Goal: Task Accomplishment & Management: Manage account settings

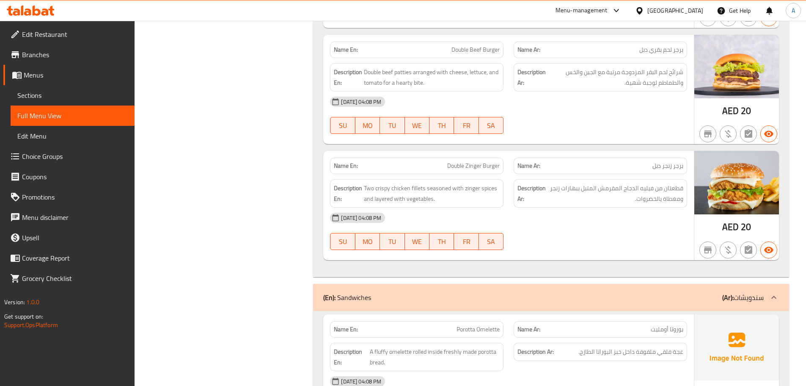
scroll to position [8319, 0]
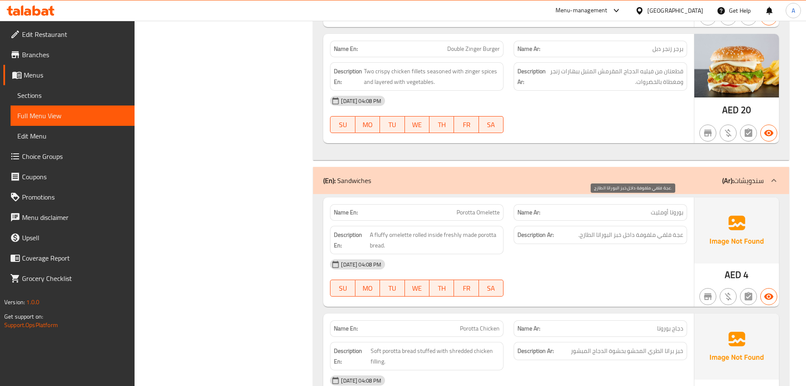
click at [682, 229] on span "عجة فلفي ملفوفة داخل خبز البوراتا الطازج." at bounding box center [631, 234] width 105 height 11
copy span "عجة"
click at [639, 254] on div "[DATE] 04:08 PM" at bounding box center [508, 264] width 367 height 20
click at [635, 254] on div "[DATE] 04:08 PM" at bounding box center [508, 264] width 367 height 20
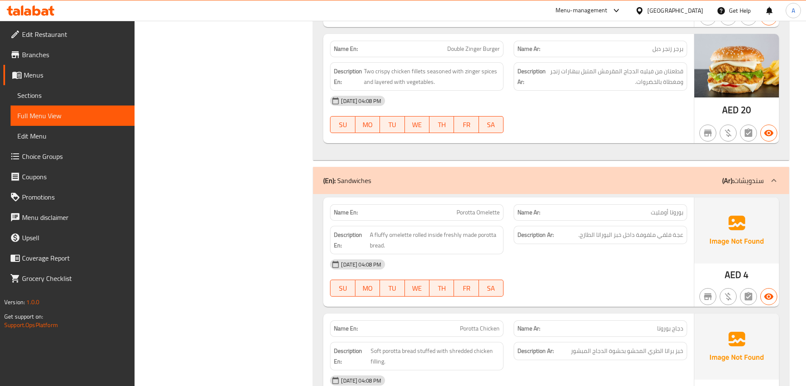
click at [687, 254] on div "[DATE] 04:08 PM" at bounding box center [508, 264] width 367 height 20
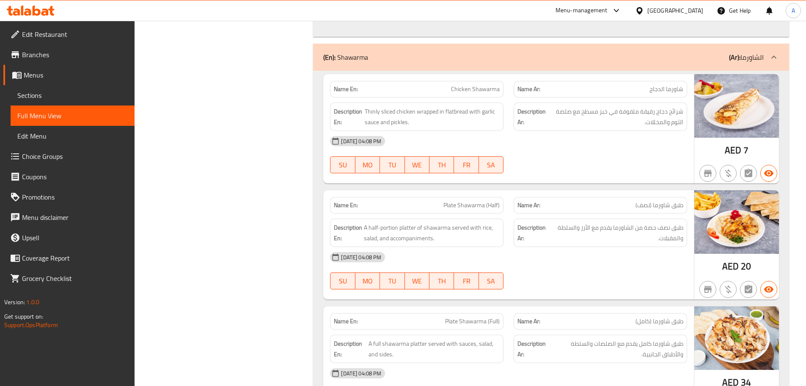
scroll to position [8954, 0]
click at [413, 222] on span "A half-portion platter of shawarma served with rice, salad, and accompaniments." at bounding box center [432, 232] width 136 height 21
click at [502, 246] on div "[DATE] 04:08 PM" at bounding box center [508, 256] width 367 height 20
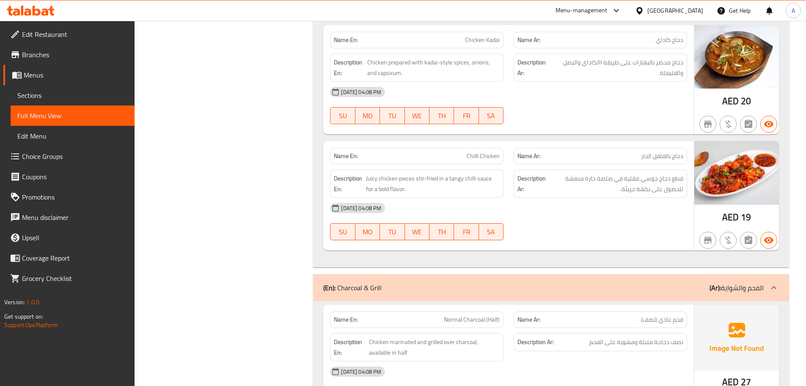
scroll to position [0, 0]
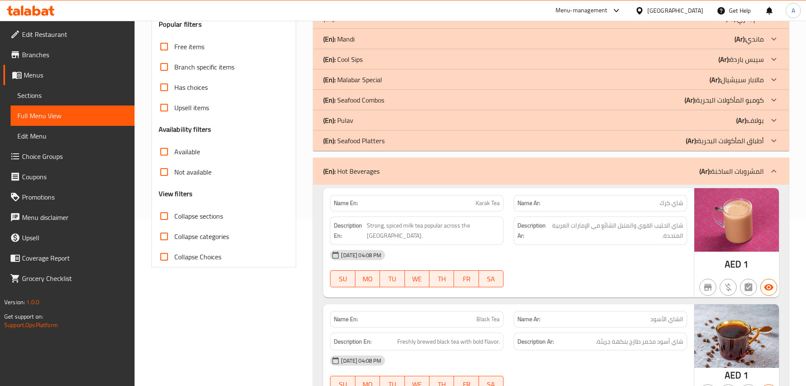
scroll to position [2377, 0]
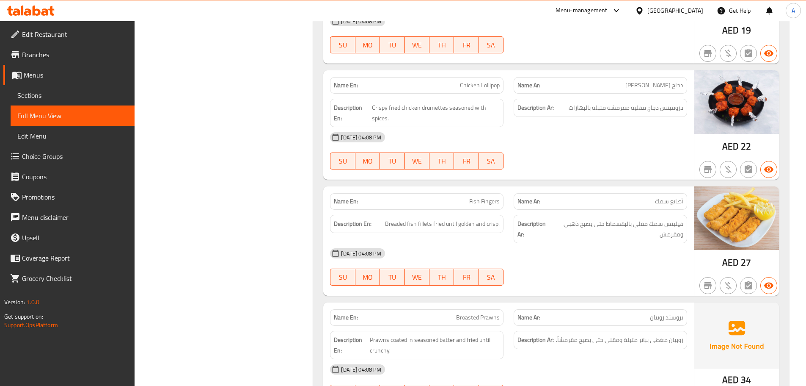
click at [473, 197] on span "Fish Fingers" at bounding box center [484, 201] width 30 height 9
copy span "Fish Fingers"
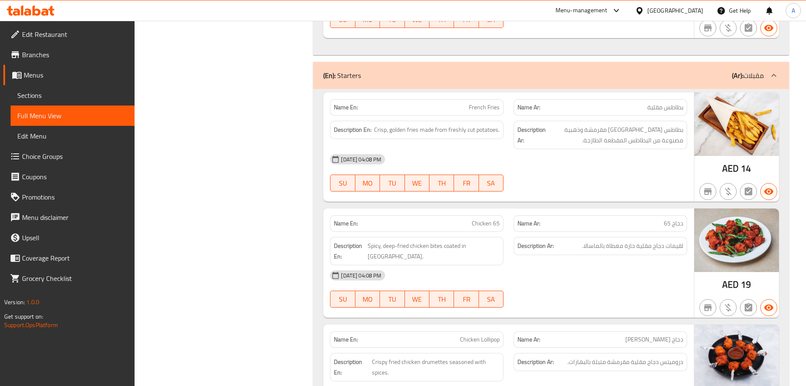
scroll to position [2492, 0]
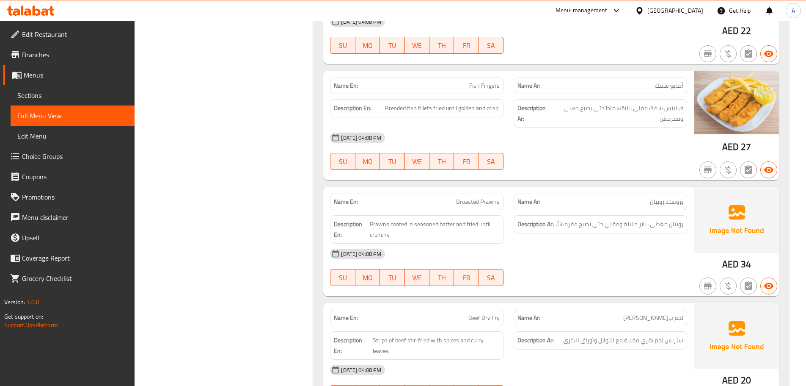
click at [470, 197] on span "Broasted Prawns" at bounding box center [478, 201] width 44 height 9
copy span "Broasted Prawns"
click at [469, 243] on div "[DATE] 04:08 PM" at bounding box center [508, 253] width 367 height 20
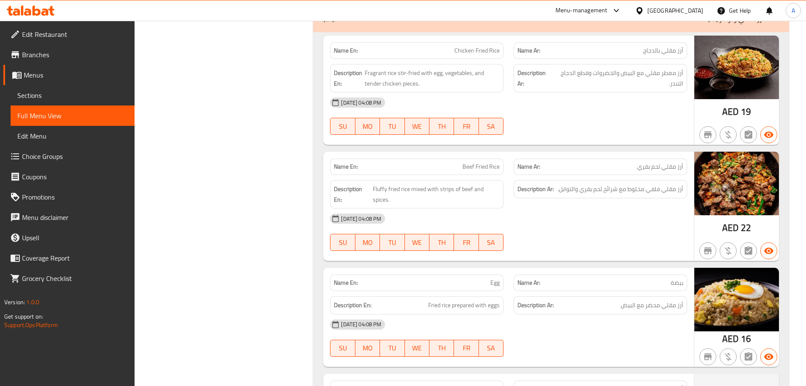
scroll to position [3282, 0]
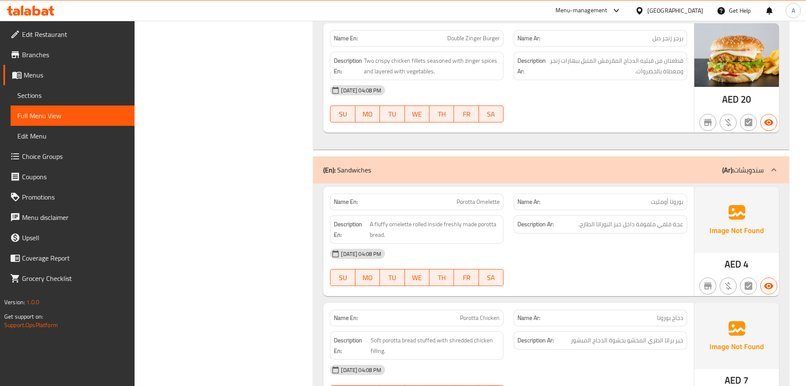
scroll to position [3358, 0]
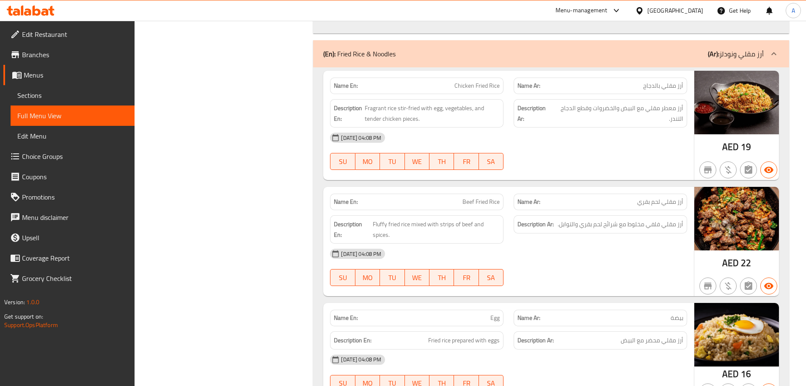
click at [476, 197] on span "Beef Fried Rice" at bounding box center [481, 201] width 37 height 9
click at [653, 219] on span "أرز مقلي فلفي مخلوط مع شرائح لحم بقري والتوابل." at bounding box center [621, 224] width 126 height 11
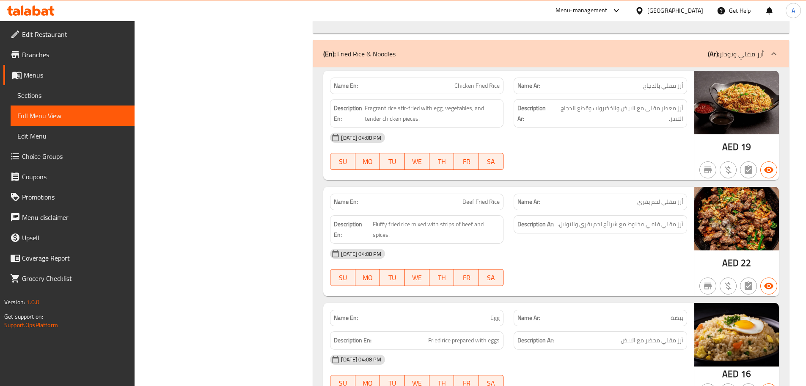
click at [474, 197] on span "Beef Fried Rice" at bounding box center [481, 201] width 37 height 9
copy span "Beef Fried Rice"
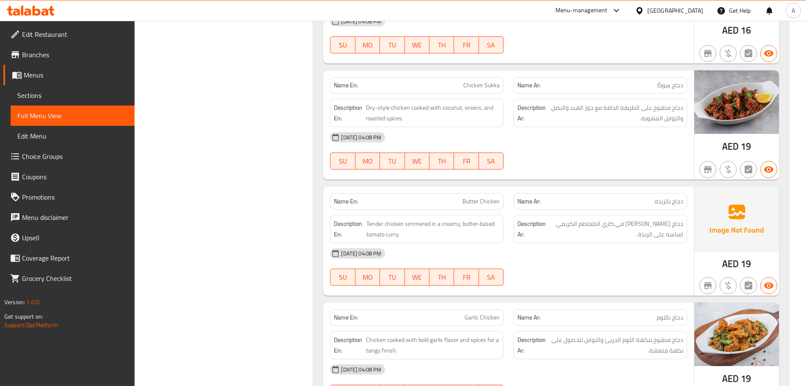
click at [467, 197] on span "Butter Chicken" at bounding box center [481, 201] width 37 height 9
copy span "Butter Chicken"
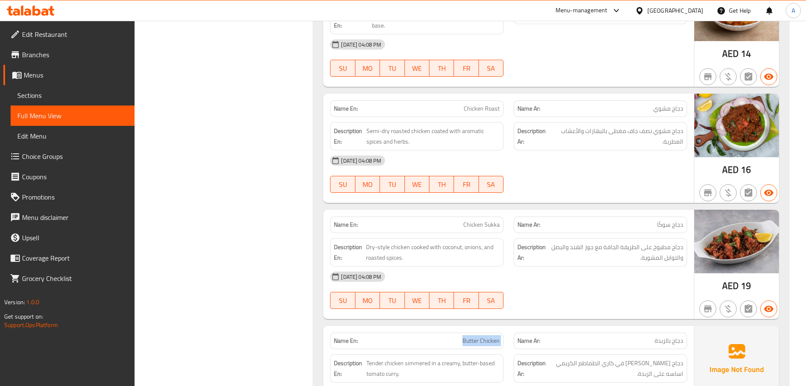
scroll to position [4755, 0]
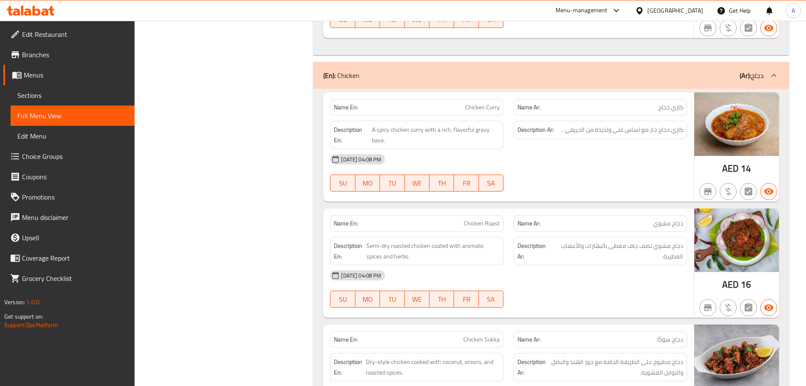
click at [549, 237] on div "Description Ar: دجاج مشوي نصف جاف مغطى بالبهارات والأعشاب العطرية." at bounding box center [601, 251] width 174 height 28
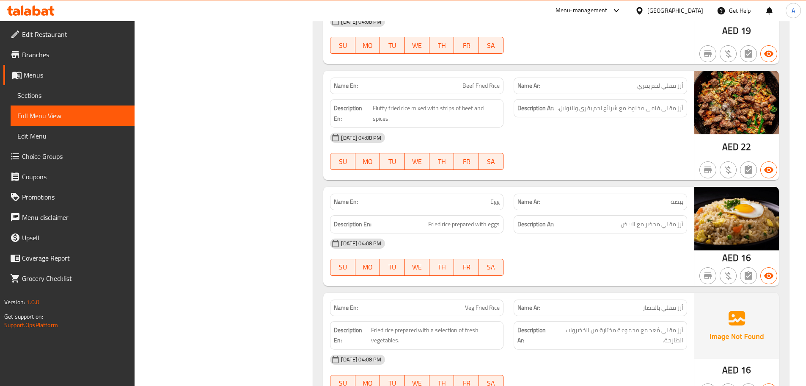
scroll to position [3262, 0]
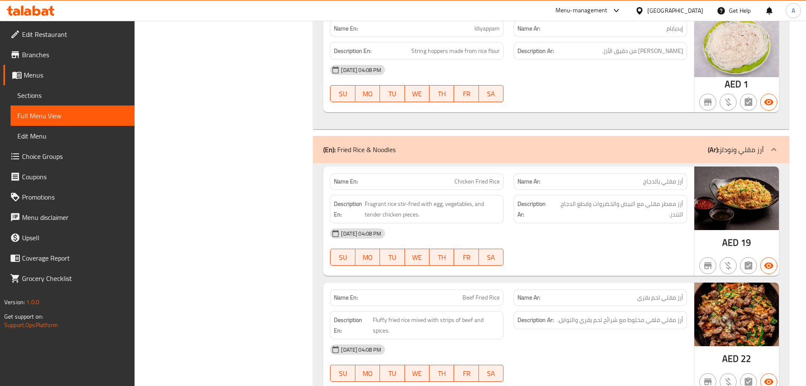
type button "6"
click at [479, 248] on button "SA" at bounding box center [491, 256] width 25 height 17
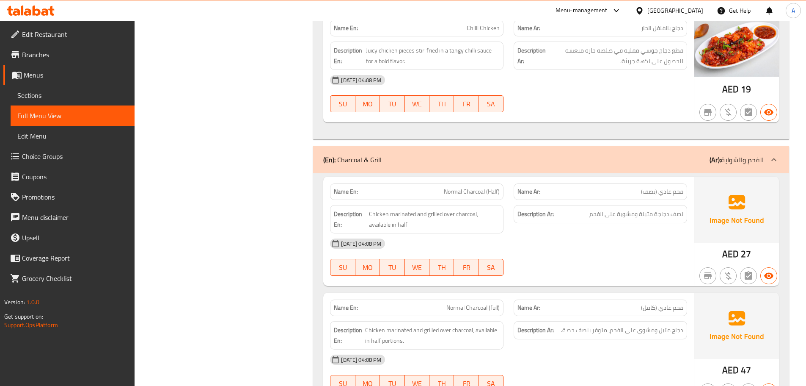
click at [479, 187] on span "Normal Charcoal (Half)" at bounding box center [472, 191] width 56 height 9
copy span "Normal Charcoal (Half)"
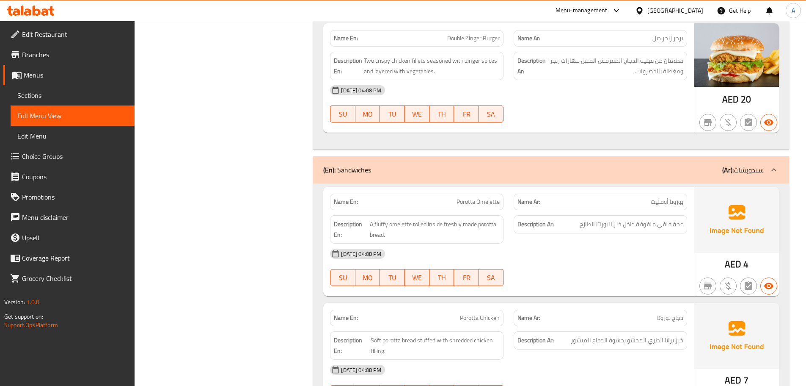
click at [457, 197] on span "Porotta Omelette" at bounding box center [478, 201] width 43 height 9
copy span "Porotta Omelette"
click at [478, 197] on span "Porotta Omelette" at bounding box center [478, 201] width 43 height 9
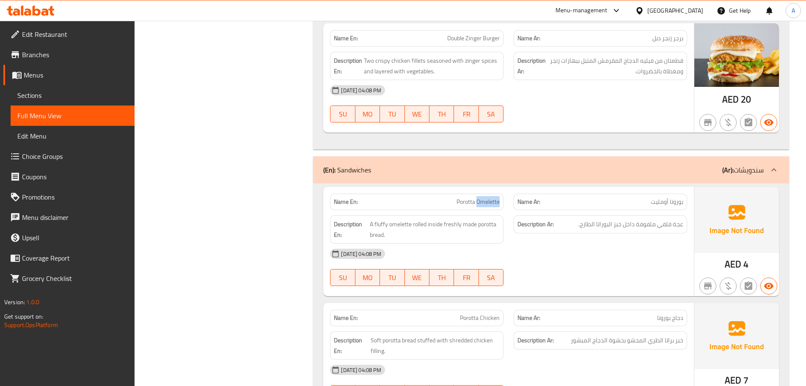
click at [478, 197] on span "Porotta Omelette" at bounding box center [478, 201] width 43 height 9
drag, startPoint x: 591, startPoint y: 316, endPoint x: 591, endPoint y: 299, distance: 16.9
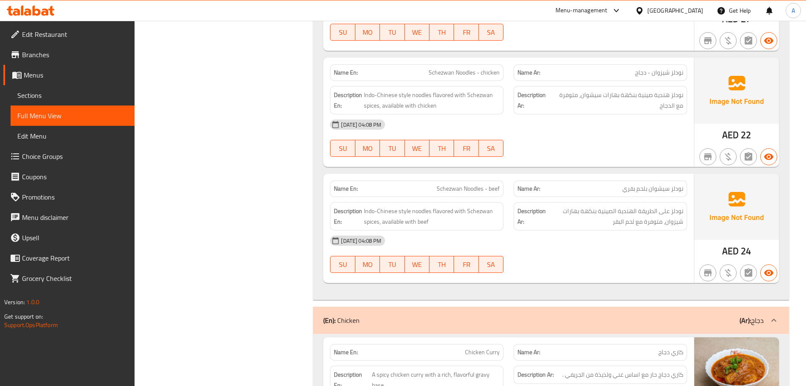
scroll to position [0, 0]
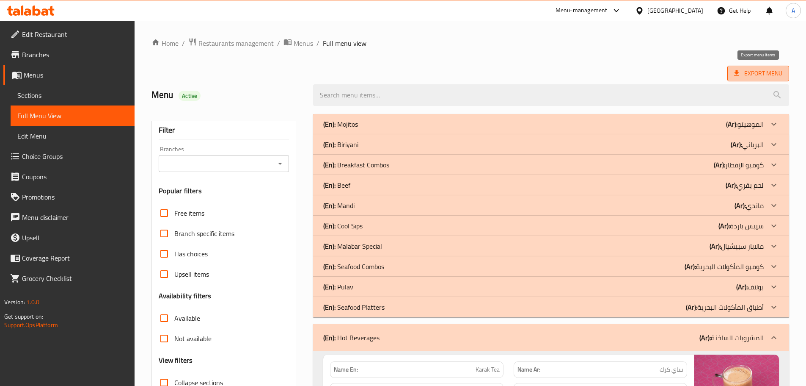
click at [753, 69] on span "Export Menu" at bounding box center [758, 73] width 48 height 11
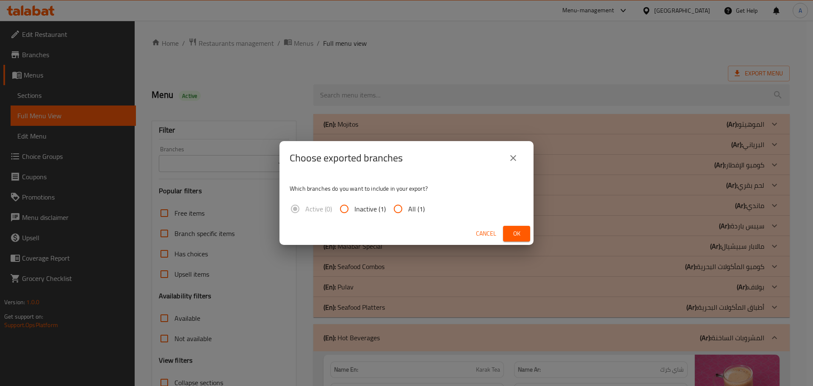
click at [394, 208] on input "All (1)" at bounding box center [398, 209] width 20 height 20
radio input "true"
click at [519, 235] on span "Ok" at bounding box center [517, 233] width 14 height 11
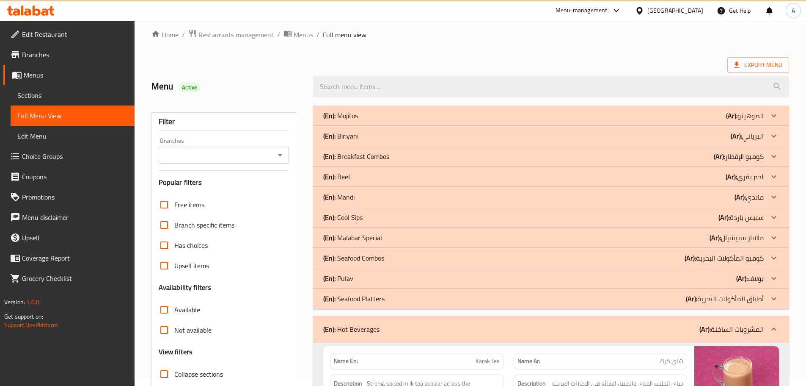
scroll to position [254, 0]
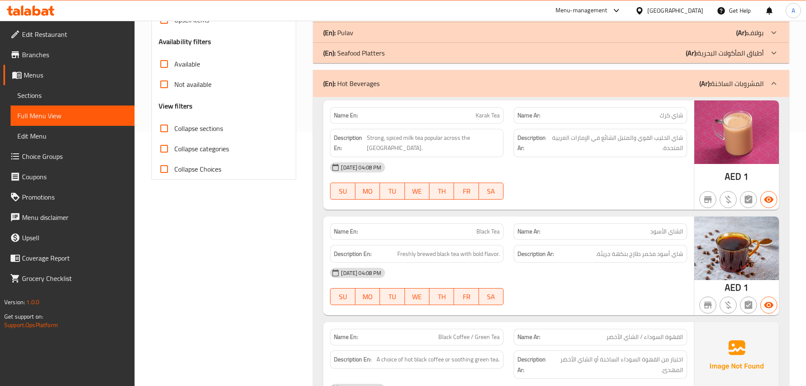
click at [355, 119] on strong "Name En:" at bounding box center [346, 115] width 24 height 9
copy strong "Name En:"
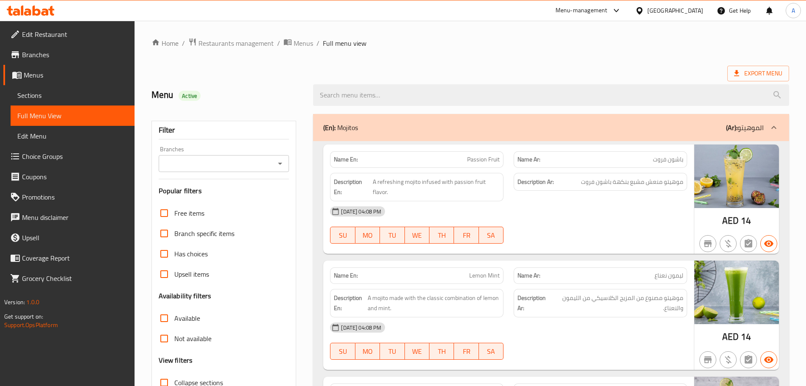
click at [44, 92] on span "Sections" at bounding box center [72, 95] width 110 height 10
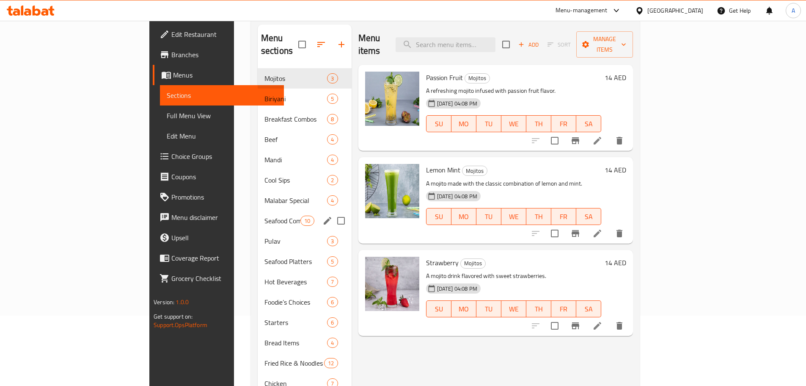
scroll to position [85, 0]
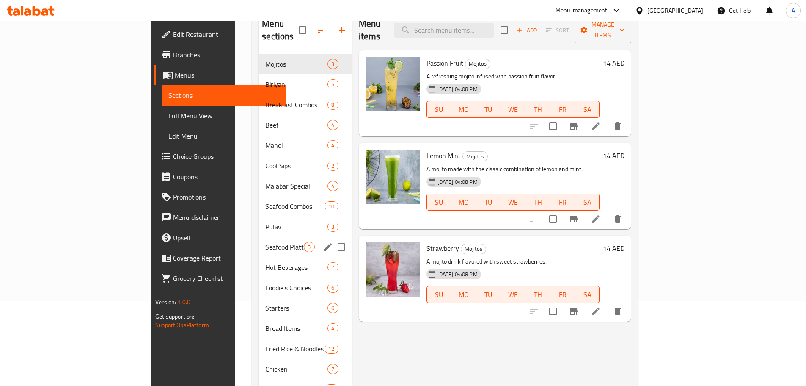
click at [259, 242] on div "Seafood Platters 5" at bounding box center [305, 247] width 93 height 20
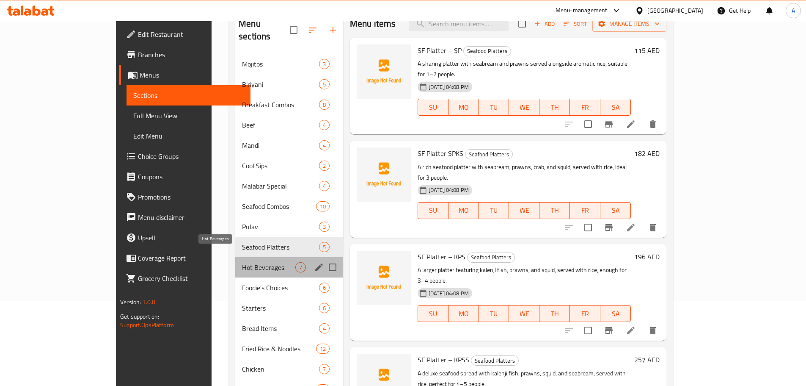
click at [242, 262] on span "Hot Beverages" at bounding box center [268, 267] width 53 height 10
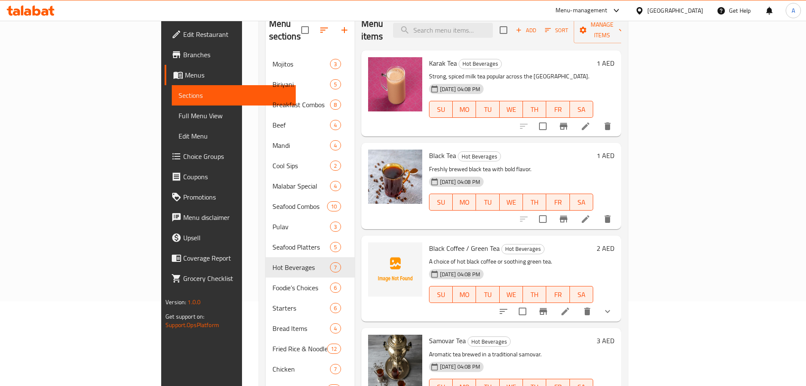
click at [604, 221] on div "Menu items Add Sort Manage items Karak Tea Hot Beverages Strong, spiced milk te…" at bounding box center [488, 277] width 267 height 535
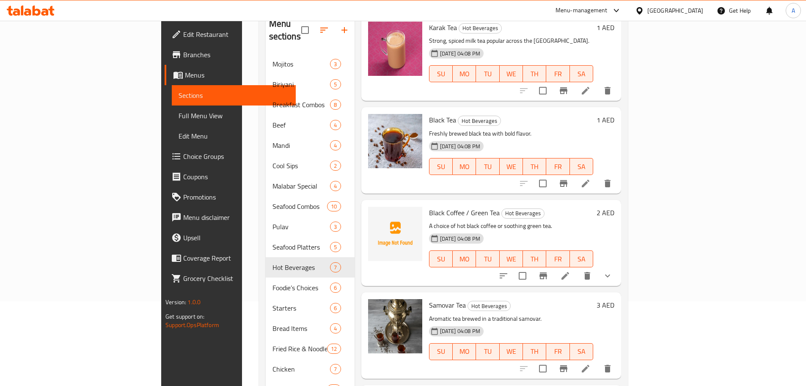
scroll to position [85, 0]
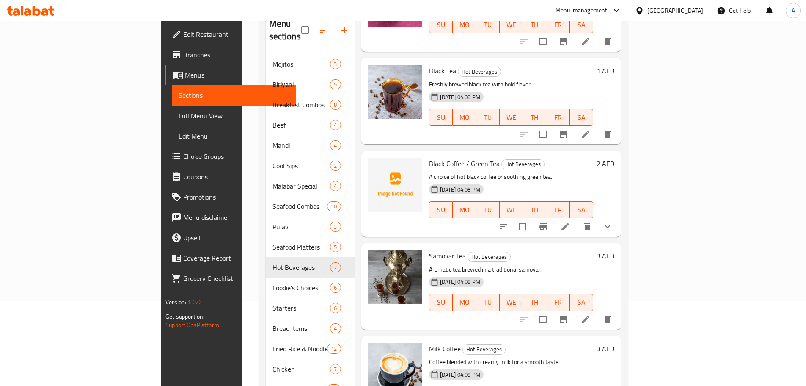
click at [442, 157] on span "Black Coffee / Green Tea" at bounding box center [464, 163] width 71 height 13
click at [571, 221] on icon at bounding box center [565, 226] width 10 height 10
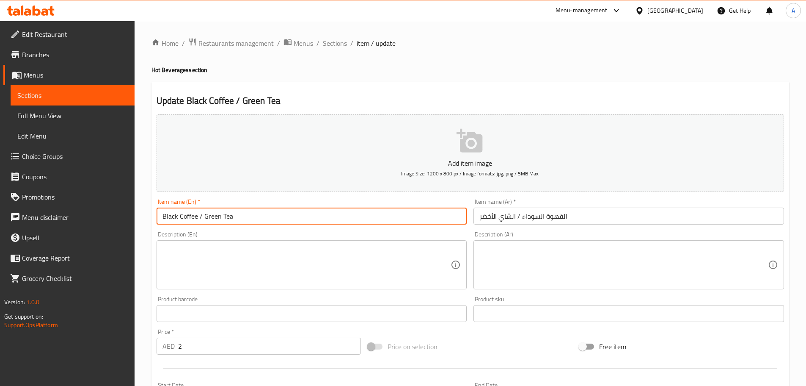
click at [356, 218] on input "Black Coffee / Green Tea" at bounding box center [312, 215] width 311 height 17
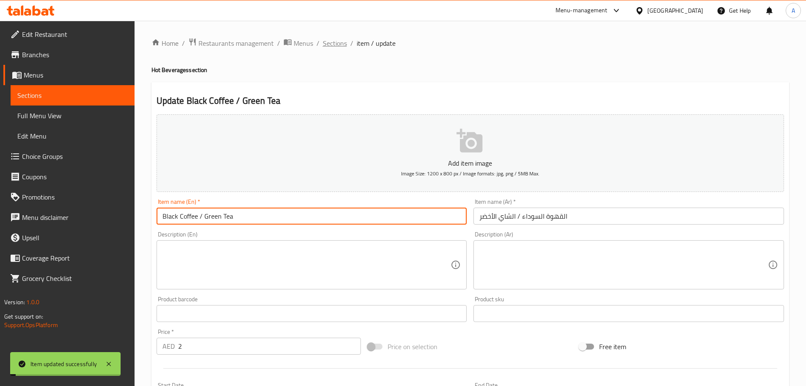
click at [343, 44] on span "Sections" at bounding box center [335, 43] width 24 height 10
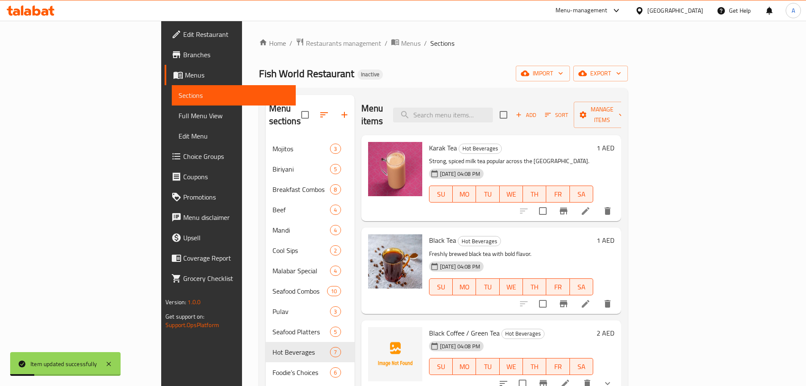
click at [392, 86] on div "Home / Restaurants management / Menus / Sections Fish World Restaurant Inactive…" at bounding box center [443, 337] width 369 height 599
click at [512, 258] on div "28-09-2025 04:08 PM SU MO TU WE TH FR SA" at bounding box center [511, 281] width 171 height 46
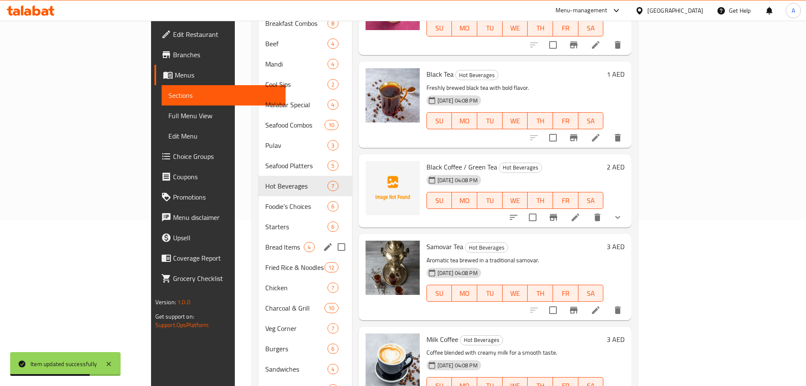
scroll to position [169, 0]
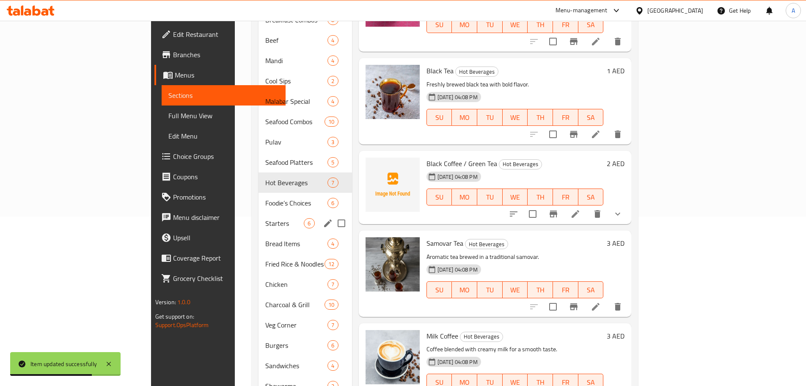
drag, startPoint x: 190, startPoint y: 216, endPoint x: 261, endPoint y: 210, distance: 70.9
click at [259, 216] on div "Starters 6" at bounding box center [305, 223] width 93 height 20
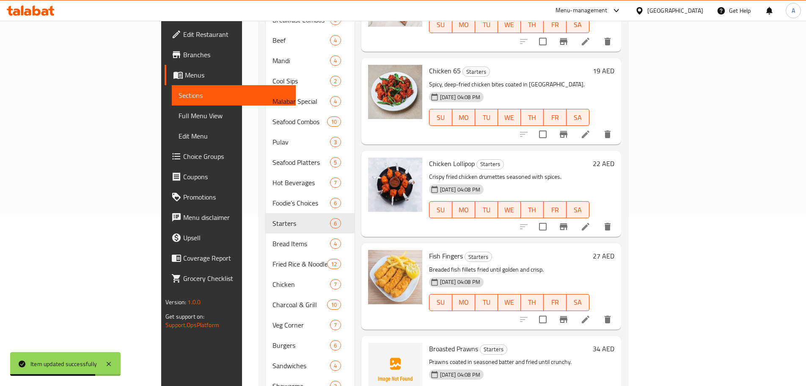
click at [593, 210] on div "28-09-2025 04:08 PM SU MO TU WE TH FR SA" at bounding box center [509, 204] width 167 height 46
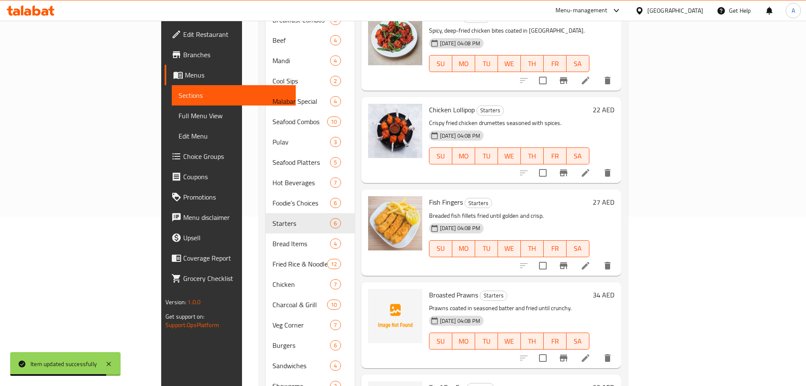
scroll to position [54, 0]
click at [598, 257] on li at bounding box center [586, 264] width 24 height 15
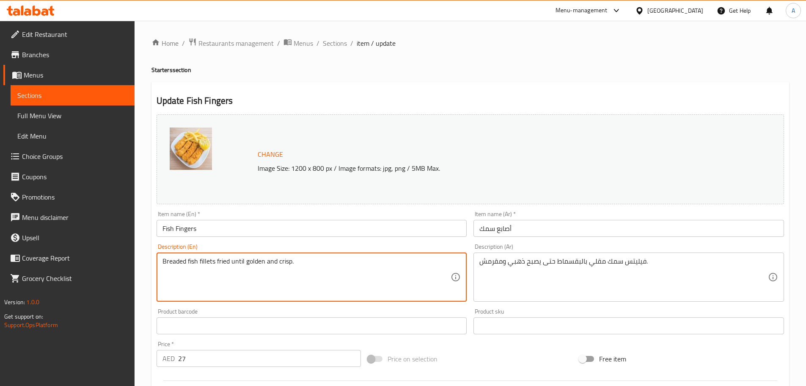
drag, startPoint x: 371, startPoint y: 289, endPoint x: 438, endPoint y: 273, distance: 69.2
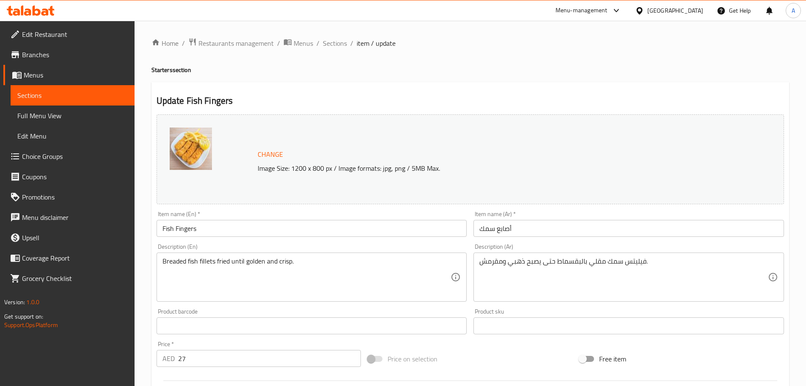
click at [559, 242] on div "Description (Ar) فيليتس سمك مقلي بالبقسماط حتى يصبح ذهبي ومقرمش. Description (A…" at bounding box center [628, 272] width 317 height 65
click at [522, 234] on input "أصابع سمك" at bounding box center [629, 228] width 311 height 17
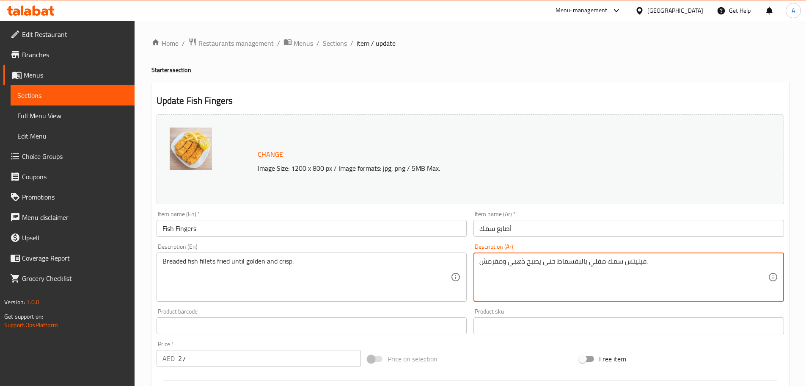
click at [634, 262] on textarea "فيليتس سمك مقلي بالبقسماط حتى يصبح ذهبي ومقرمش." at bounding box center [624, 277] width 289 height 40
paste textarea "ه"
click at [611, 259] on textarea "فيليه سمك مقلي بالبقسماط حتى يصبح ذهبي ومقرمش." at bounding box center [624, 277] width 289 height 40
paste textarea "سمك"
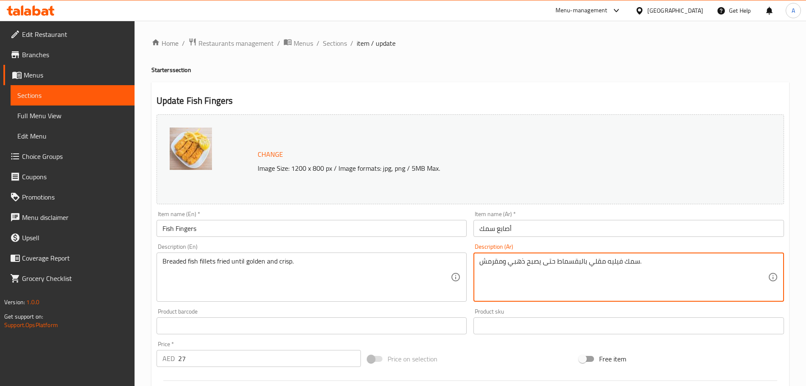
type textarea "سمك فيليه مقلي بالبقسماط حتى يصبح ذهبي ومقرمش."
click at [593, 230] on input "أصابع سمك" at bounding box center [629, 228] width 311 height 17
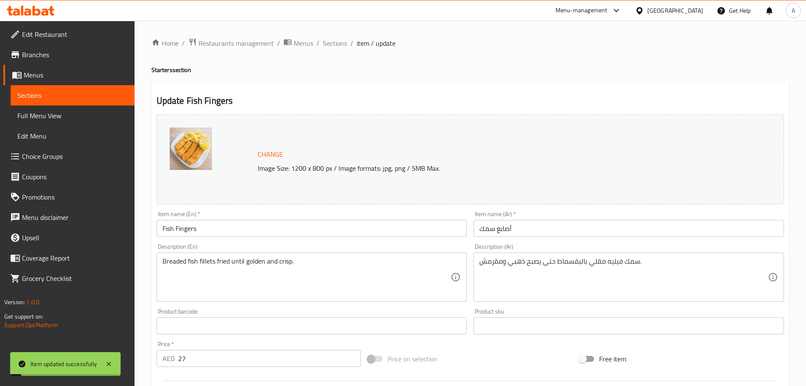
click at [337, 51] on div "Home / Restaurants management / Menus / Sections / item / update Starters secti…" at bounding box center [471, 316] width 638 height 556
click at [337, 47] on span "Sections" at bounding box center [335, 43] width 24 height 10
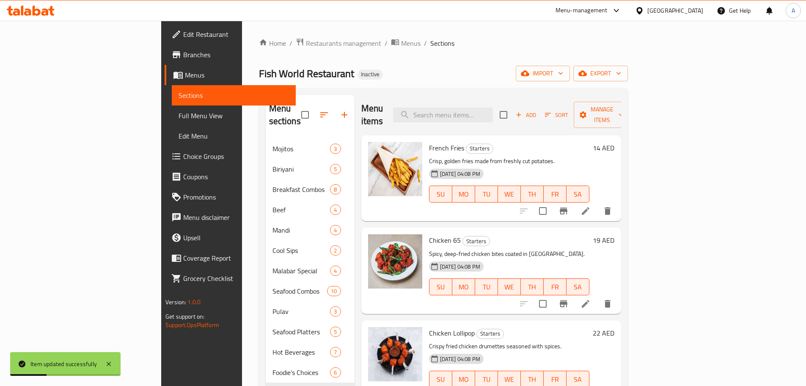
drag, startPoint x: 396, startPoint y: 76, endPoint x: 209, endPoint y: 0, distance: 201.9
click at [393, 74] on div "Fish World Restaurant Inactive import export" at bounding box center [443, 74] width 369 height 16
click at [549, 213] on div "Menu items Add Sort Manage items French Fries Starters Crisp, golden fries made…" at bounding box center [488, 362] width 267 height 535
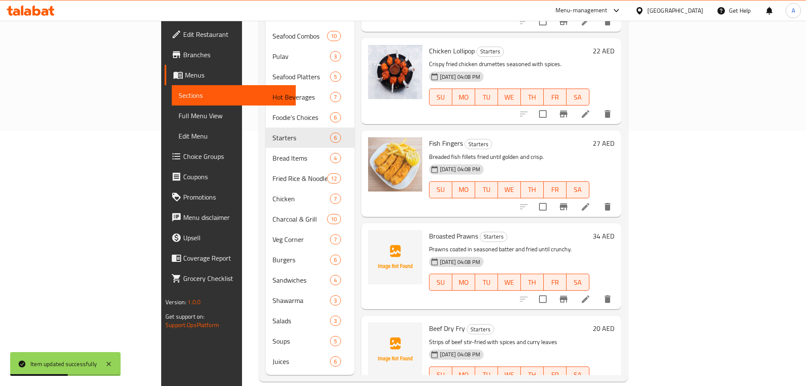
scroll to position [42, 0]
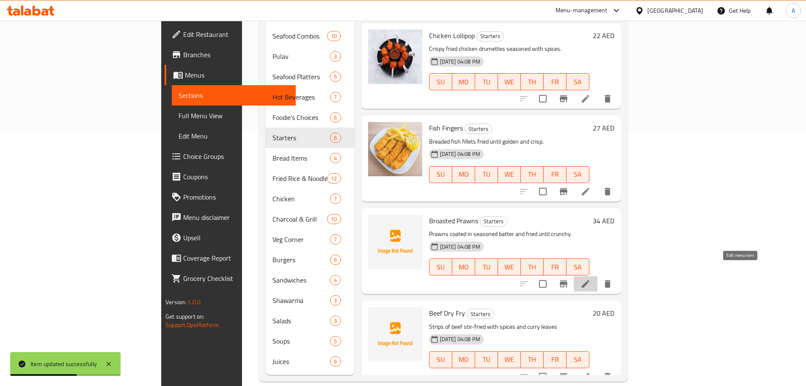
click at [591, 279] on icon at bounding box center [586, 284] width 10 height 10
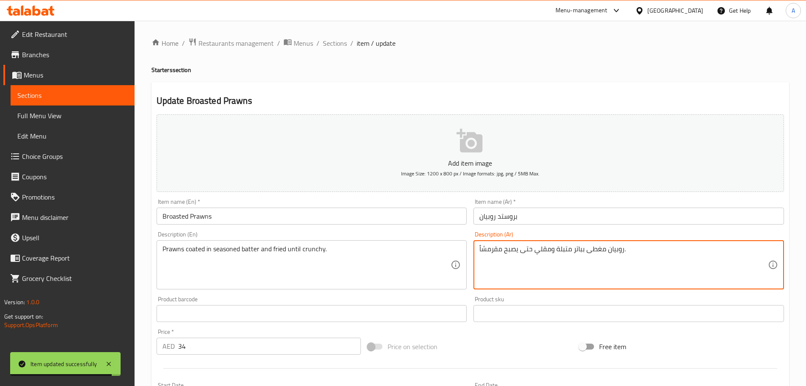
click at [579, 247] on textarea "روبيان مغطى بباتر متبلة ومقلي حتى يصبح مقرمشاً." at bounding box center [624, 265] width 289 height 40
paste textarea "ليط"
click at [557, 248] on textarea "روبيان مغطى بخليط متبلة ومقلي حتى يصبح مقرمشاً." at bounding box center [624, 265] width 289 height 40
type textarea "روبيان مغطى بخليط متبل ومقلي حتى يصبح مقرمشاً."
click at [547, 215] on input "بروستد روبيان" at bounding box center [629, 215] width 311 height 17
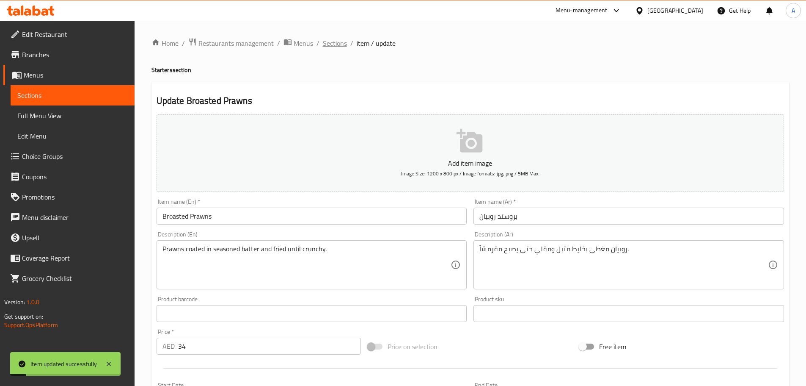
click at [336, 38] on span "Sections" at bounding box center [335, 43] width 24 height 10
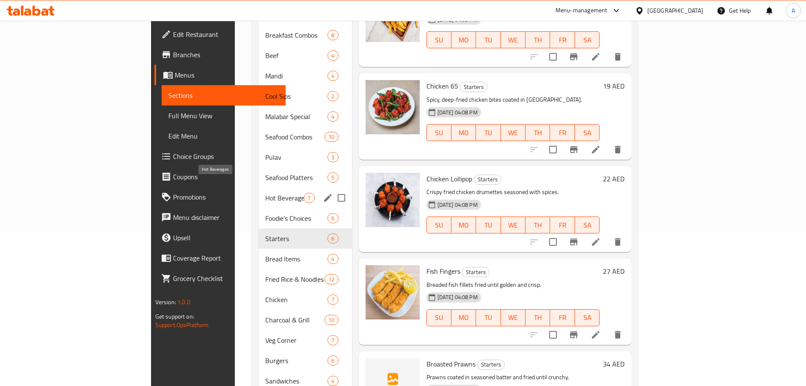
scroll to position [169, 0]
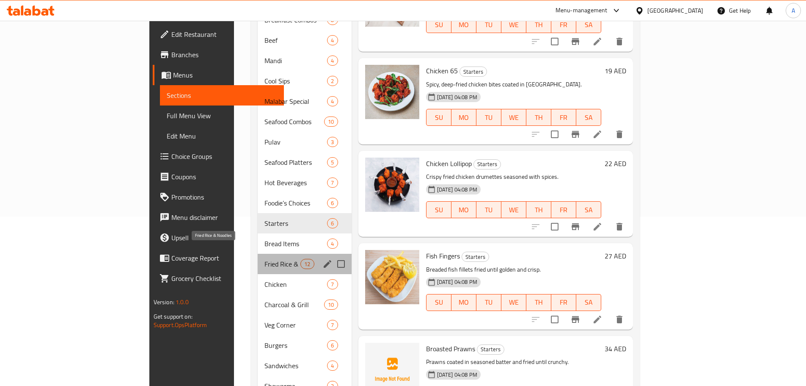
click at [265, 259] on span "Fried Rice & Noodles" at bounding box center [283, 264] width 36 height 10
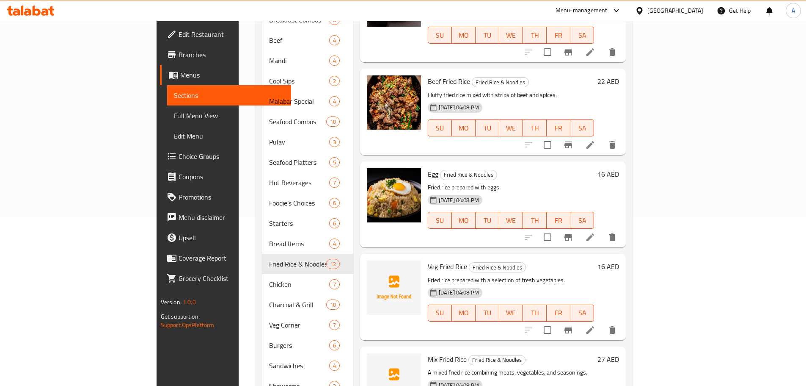
click at [583, 254] on div "Veg Fried Rice Fried Rice & Noodles Fried rice prepared with a selection of fre…" at bounding box center [493, 297] width 266 height 86
click at [567, 257] on div "Veg Fried Rice Fried Rice & Noodles Fried rice prepared with a selection of fre…" at bounding box center [511, 296] width 173 height 79
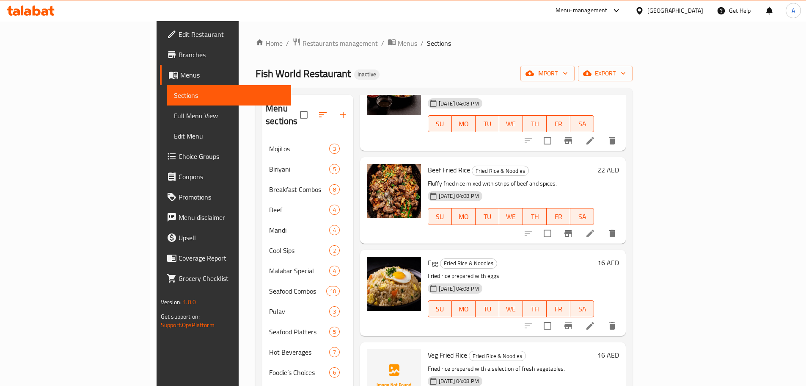
scroll to position [85, 0]
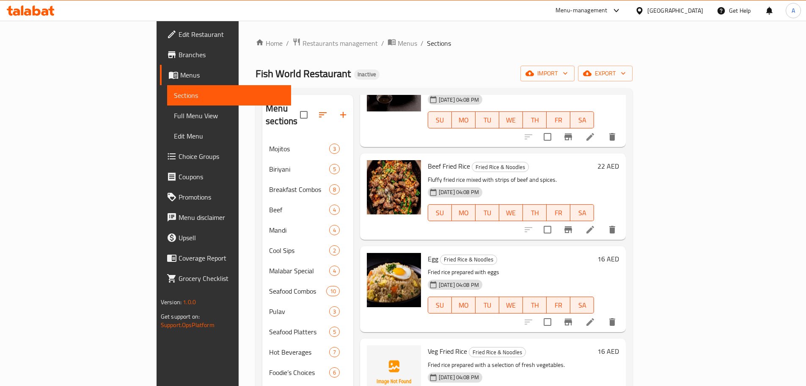
click at [596, 317] on icon at bounding box center [590, 322] width 10 height 10
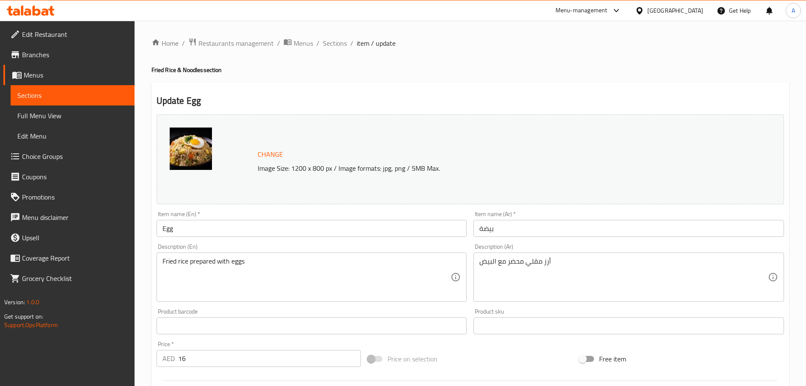
click at [224, 221] on input "Egg" at bounding box center [312, 228] width 311 height 17
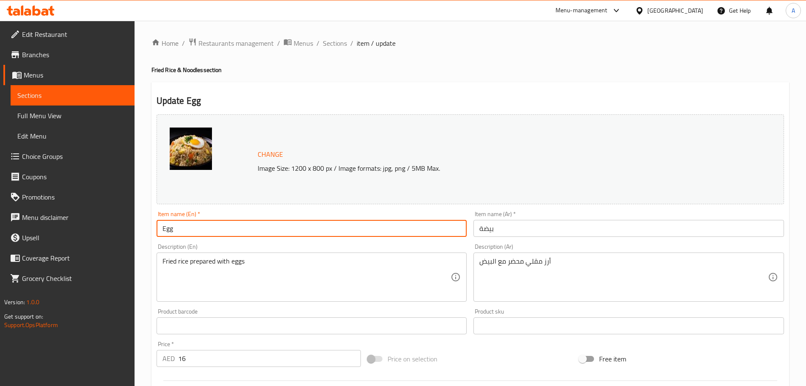
click at [224, 221] on input "Egg" at bounding box center [312, 228] width 311 height 17
paste input "Fried rice"
type input "Egg Fried rice"
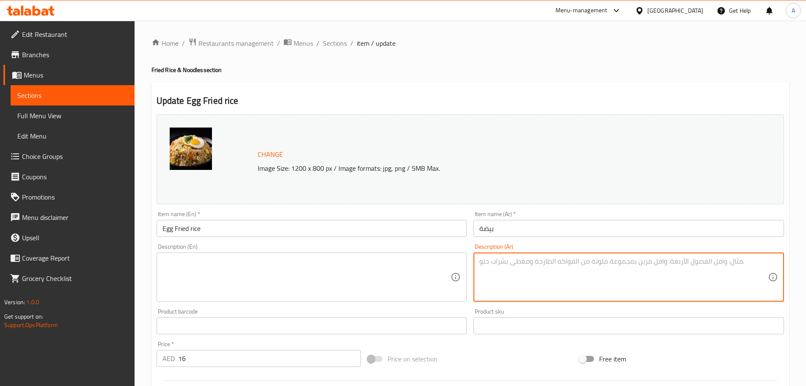
click at [500, 226] on input "بيضة" at bounding box center [629, 228] width 311 height 17
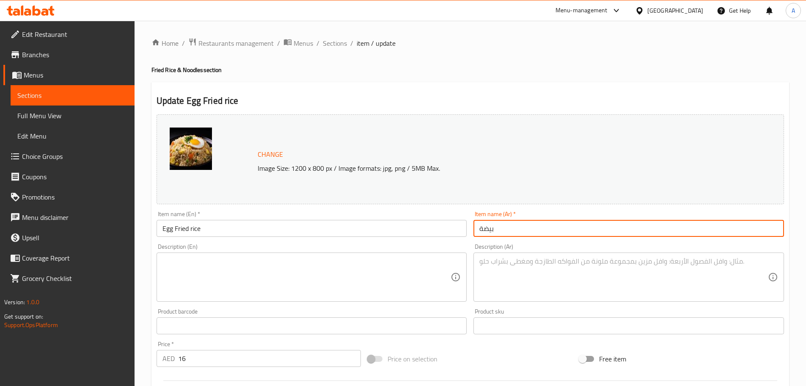
click at [500, 226] on input "بيضة" at bounding box center [629, 228] width 311 height 17
type input "Hv. lrgd fhgfdq"
type input "أرز مقلي بالبيض"
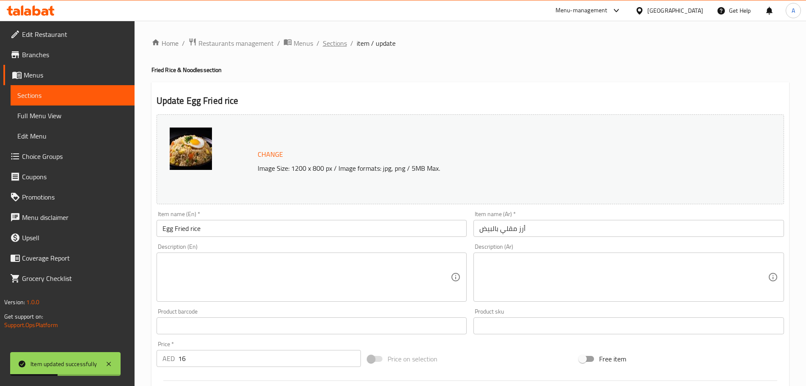
click at [334, 38] on span "Sections" at bounding box center [335, 43] width 24 height 10
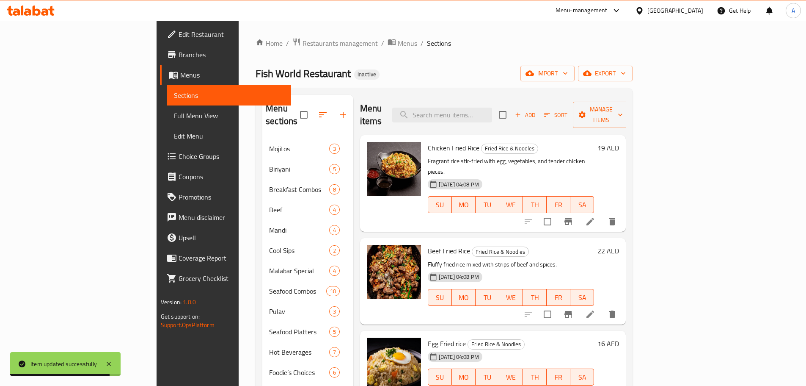
click at [626, 331] on div "Egg Fried rice Fried Rice & Noodles 28-09-2025 04:08 PM SU MO TU WE TH FR SA 16…" at bounding box center [493, 368] width 266 height 74
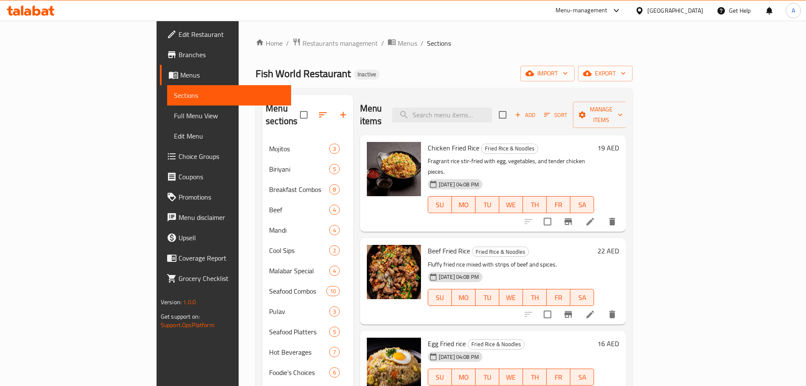
click at [596, 309] on icon at bounding box center [590, 314] width 10 height 10
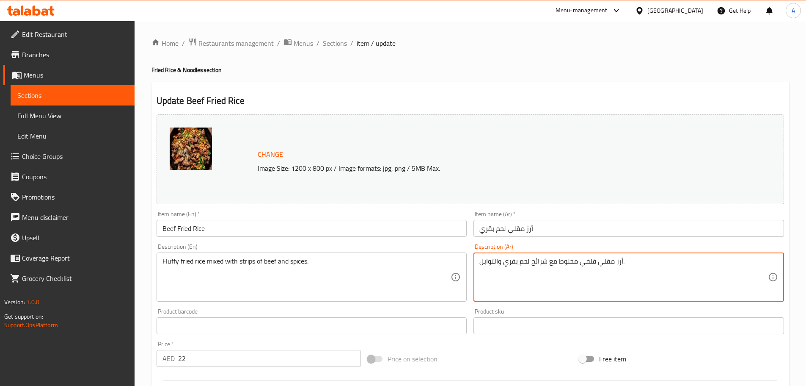
drag, startPoint x: 591, startPoint y: 265, endPoint x: 576, endPoint y: 304, distance: 41.7
click at [591, 265] on textarea "أرز مقلي فلفي مخلوط مع شرائح لحم بقري والتوابل." at bounding box center [624, 277] width 289 height 40
paste textarea "فلفل"
type textarea "أرز مقلي مفلفل مخلوط مع شرائح لحم بقري والتوابل."
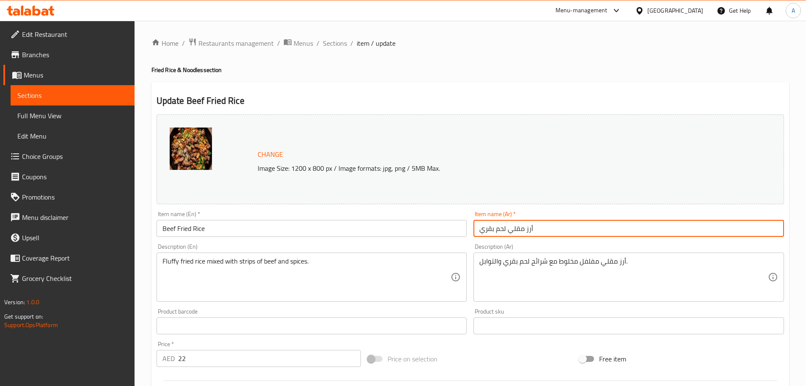
click at [551, 231] on input "أرز مقلي لحم بقري" at bounding box center [629, 228] width 311 height 17
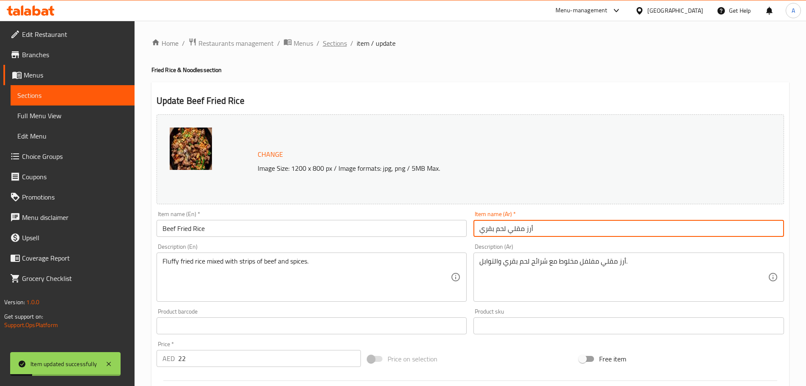
click at [332, 39] on span "Sections" at bounding box center [335, 43] width 24 height 10
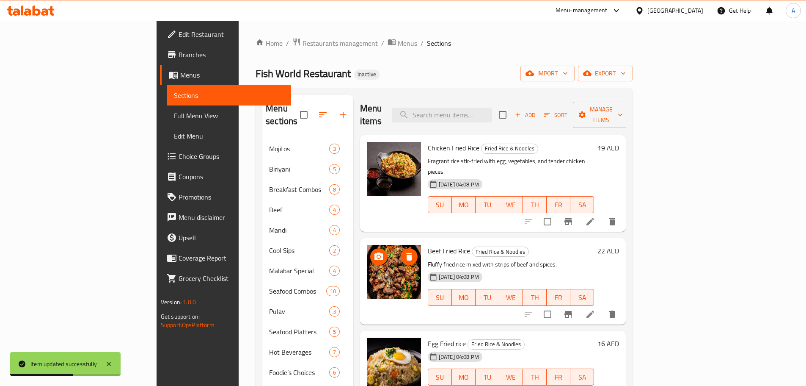
click at [367, 265] on img at bounding box center [394, 272] width 54 height 54
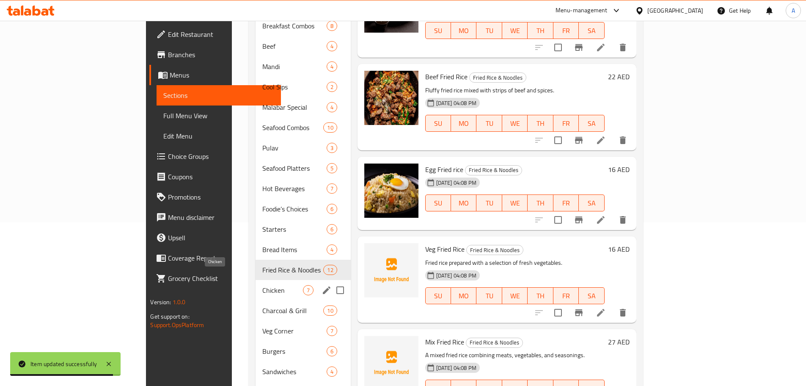
scroll to position [169, 0]
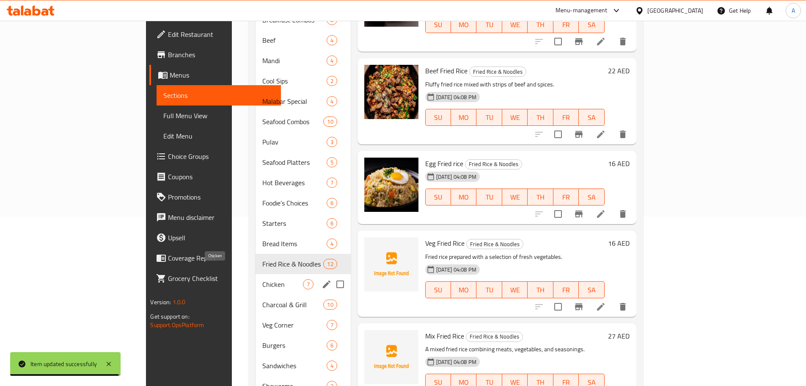
drag, startPoint x: 190, startPoint y: 270, endPoint x: 259, endPoint y: 260, distance: 69.3
click at [262, 279] on span "Chicken" at bounding box center [282, 284] width 41 height 10
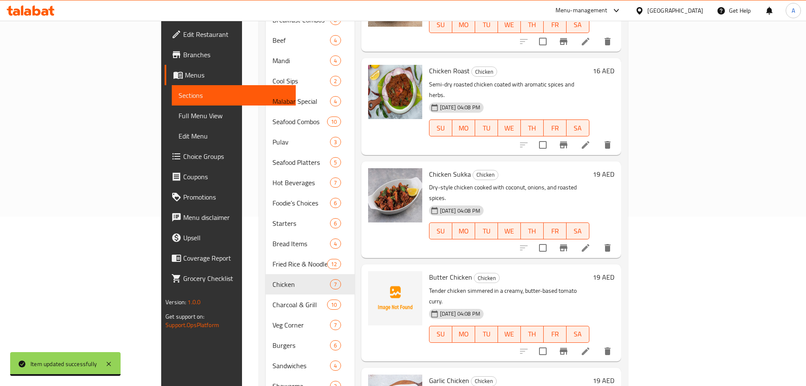
click at [594, 225] on div "Menu items Add Sort Manage items Chicken Curry Chicken A spicy chicken curry wi…" at bounding box center [488, 192] width 267 height 535
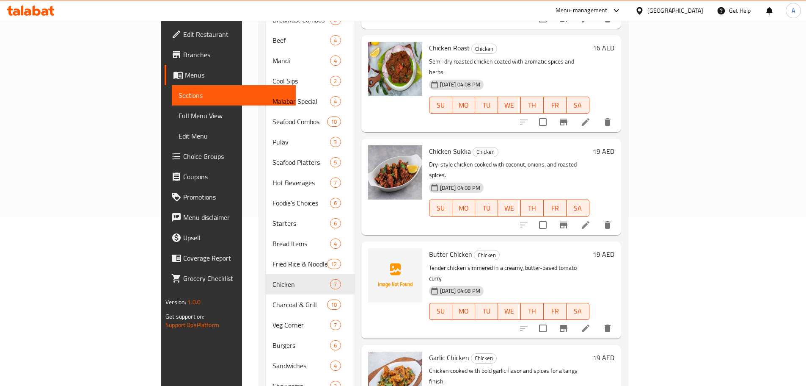
scroll to position [42, 0]
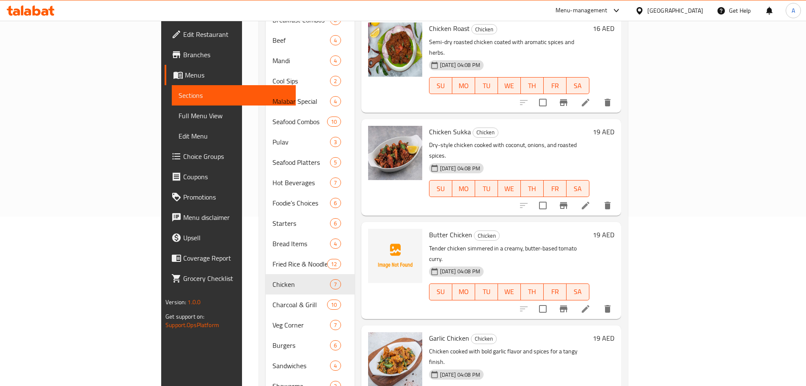
click at [598, 301] on li at bounding box center [586, 308] width 24 height 15
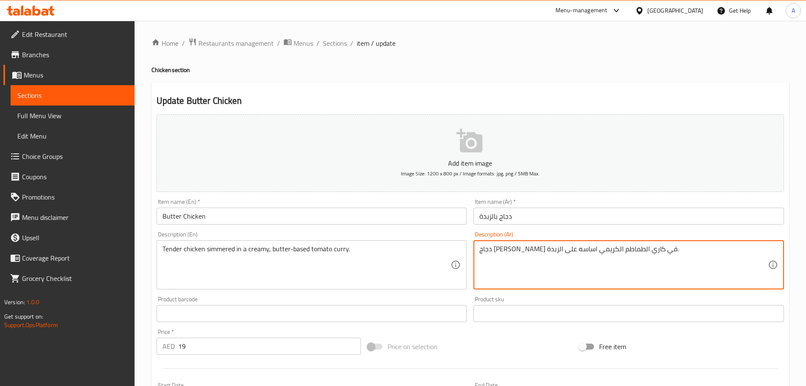
click at [618, 251] on textarea "دجاج طري سيميرد في كاري الطماطم الكريمي اساسه على الزبدة." at bounding box center [624, 265] width 289 height 40
paste textarea "مغلي ببطء"
type textarea "دجاج طري مغلي ببطء في كاري الطماطم الكريمي اساسه على الزبدة."
click at [593, 213] on input "دجاج بالزبدة" at bounding box center [629, 215] width 311 height 17
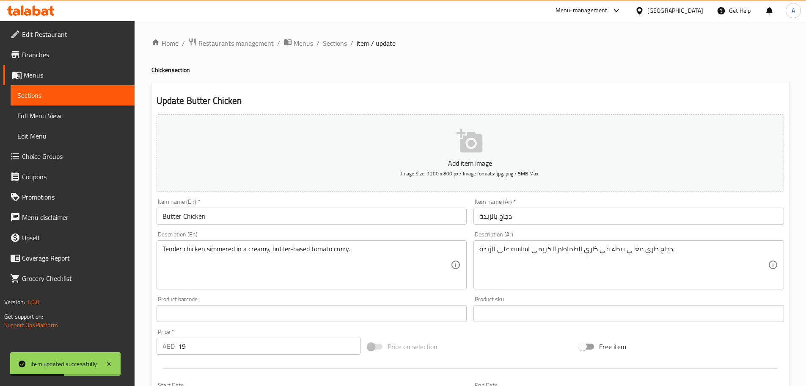
drag, startPoint x: 330, startPoint y: 41, endPoint x: 330, endPoint y: 56, distance: 14.8
click at [330, 41] on span "Sections" at bounding box center [335, 43] width 24 height 10
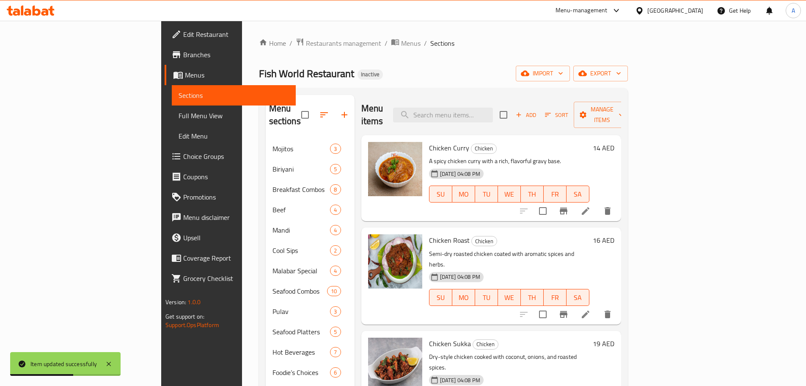
click at [555, 248] on p "Semi-dry roasted chicken coated with aromatic spices and herbs." at bounding box center [509, 258] width 160 height 21
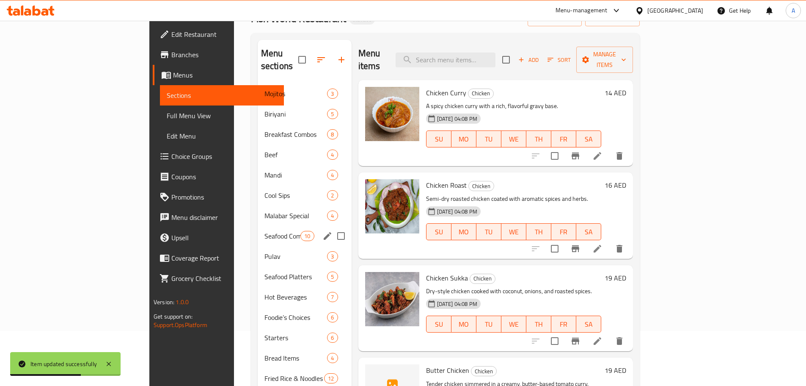
scroll to position [169, 0]
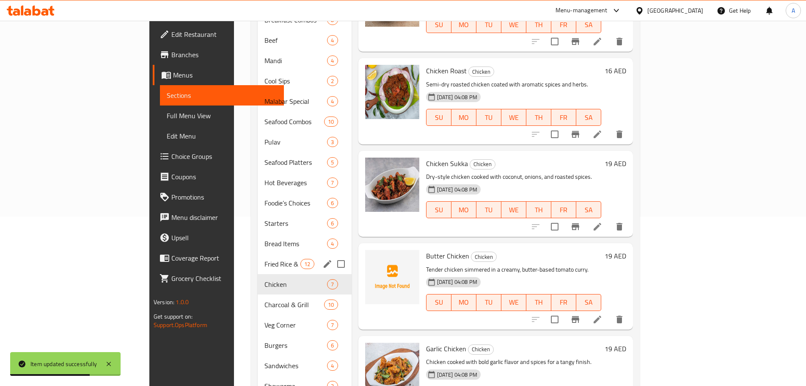
click at [258, 258] on div "Fried Rice & Noodles 12" at bounding box center [305, 264] width 94 height 20
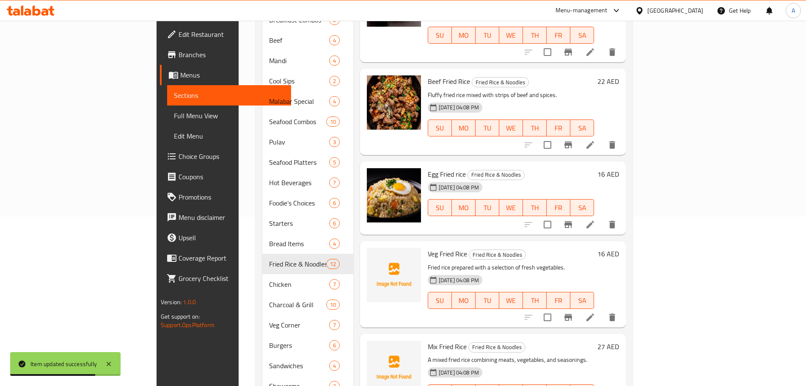
click at [598, 244] on div "Veg Fried Rice Fried Rice & Noodles Fried rice prepared with a selection of fre…" at bounding box center [511, 283] width 173 height 79
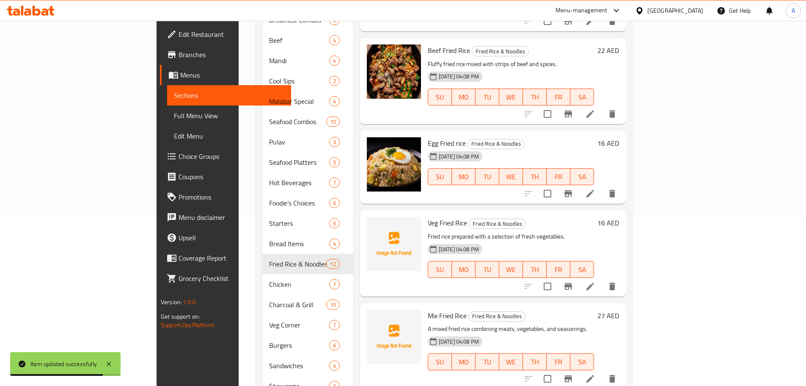
scroll to position [85, 0]
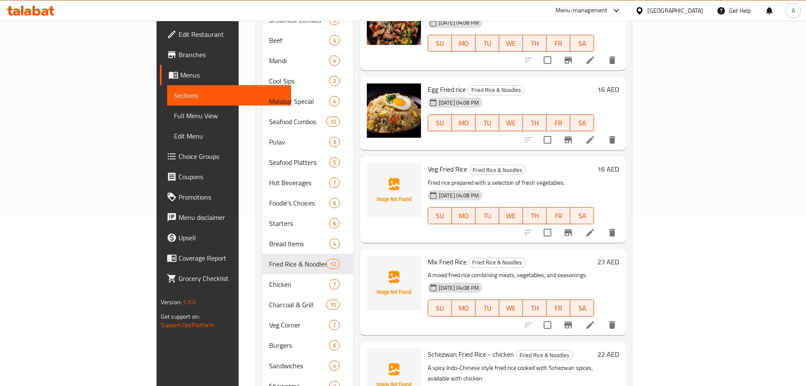
click at [589, 256] on h6 "Mix Fried Rice Fried Rice & Noodles" at bounding box center [511, 262] width 166 height 12
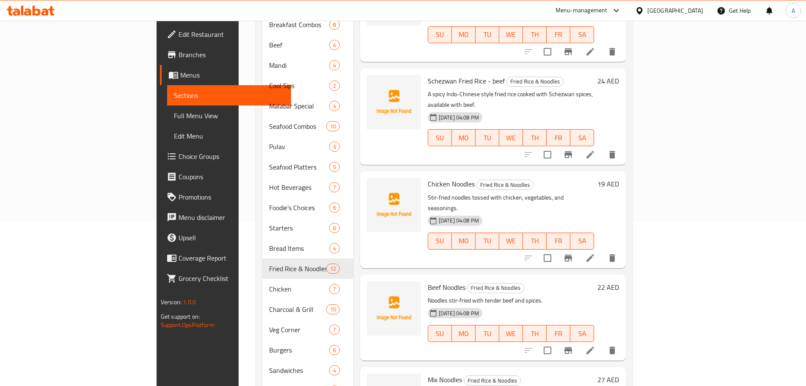
scroll to position [169, 0]
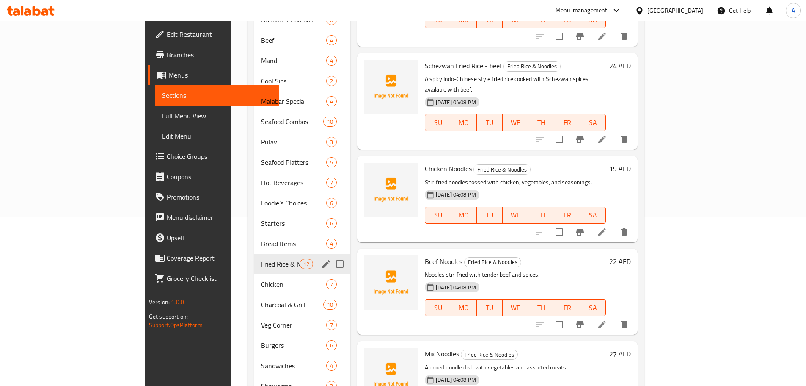
click at [254, 254] on div "Fried Rice & Noodles 12" at bounding box center [302, 264] width 96 height 20
click at [261, 259] on span "Fried Rice & Noodles" at bounding box center [280, 264] width 38 height 10
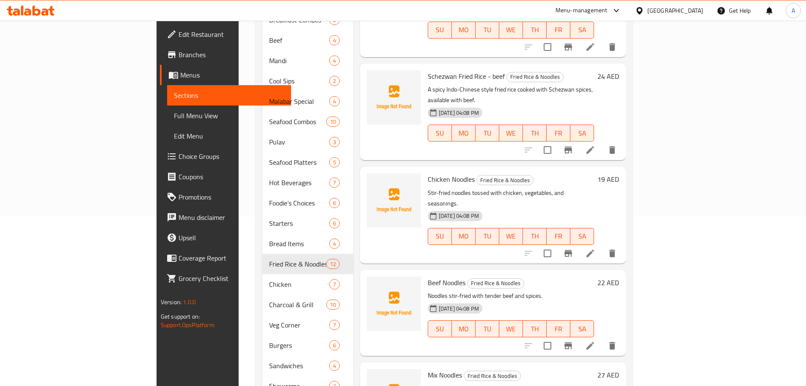
click at [571, 290] on p "Noodles stir-fried with tender beef and spices." at bounding box center [511, 295] width 166 height 11
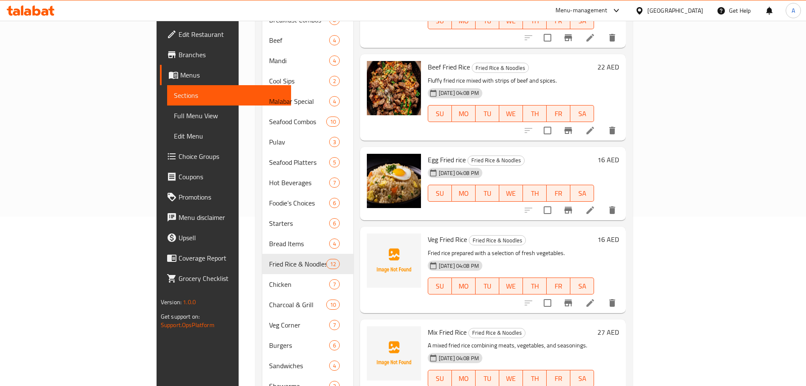
scroll to position [0, 0]
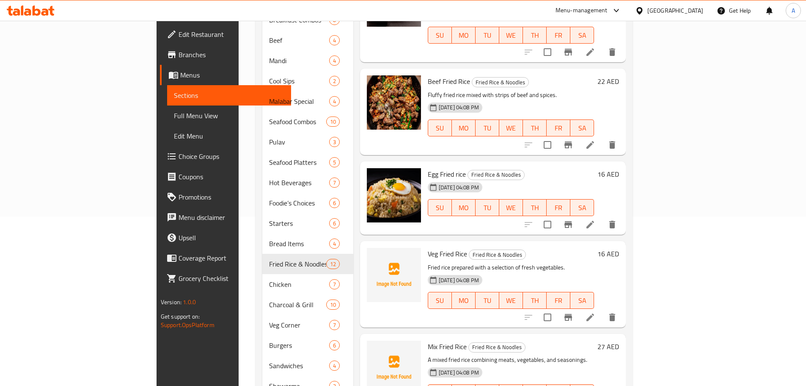
click at [602, 217] on li at bounding box center [591, 224] width 24 height 15
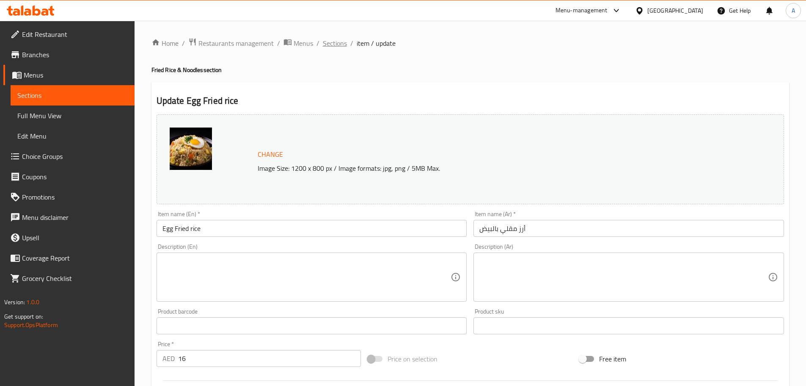
click at [333, 43] on span "Sections" at bounding box center [335, 43] width 24 height 10
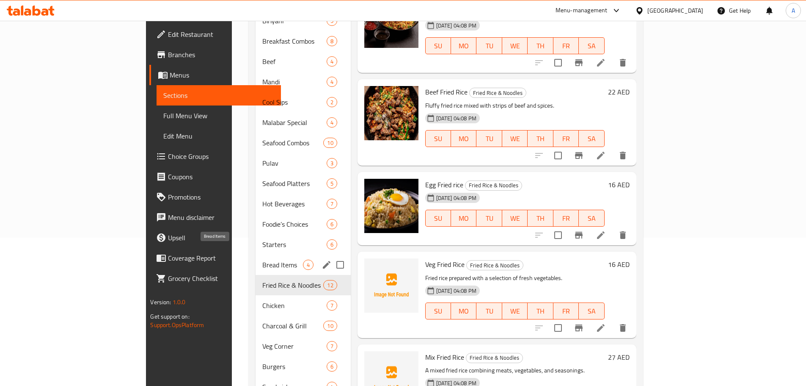
scroll to position [169, 0]
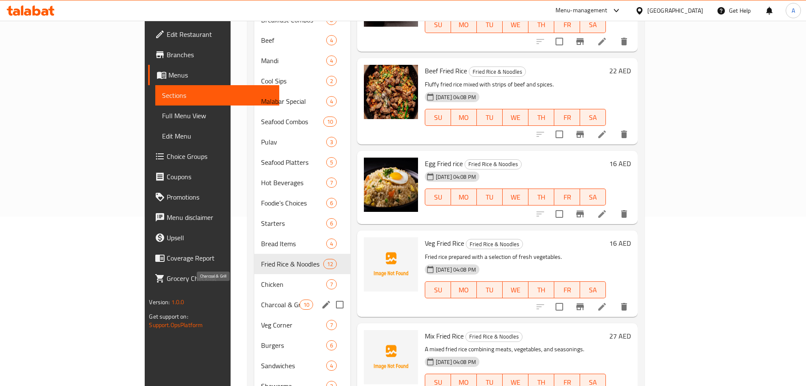
click at [261, 299] on span "Charcoal & Grill" at bounding box center [280, 304] width 38 height 10
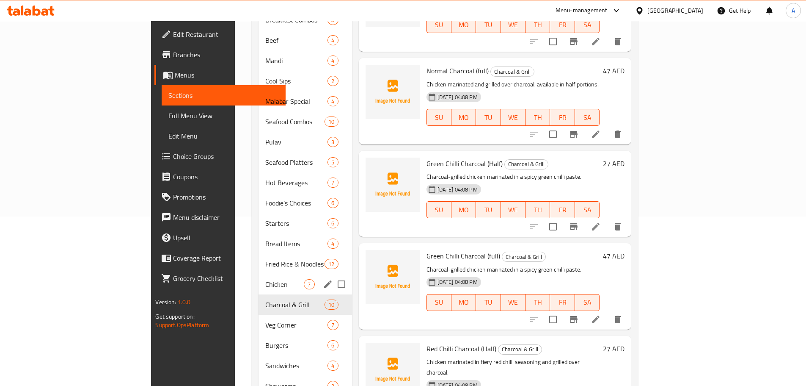
click at [604, 212] on div "28-09-2025 04:08 PM SU MO TU WE TH FR SA" at bounding box center [513, 204] width 180 height 46
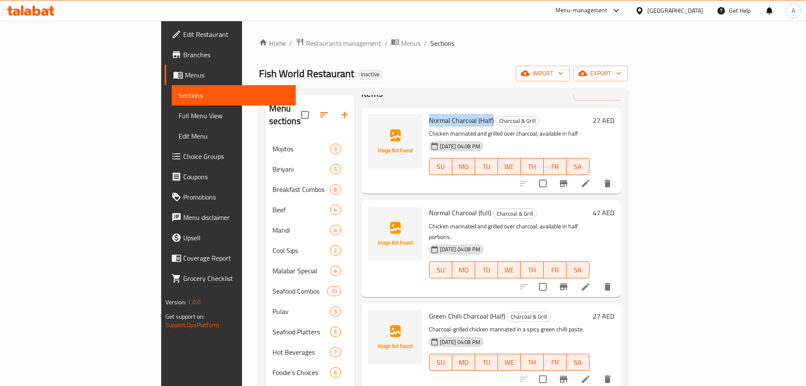
scroll to position [42, 0]
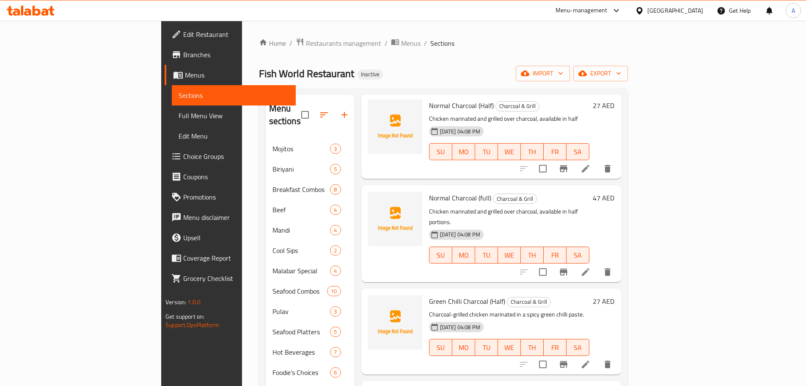
click at [590, 192] on h6 "Normal Charcoal (full) Charcoal & Grill" at bounding box center [509, 198] width 160 height 12
click at [580, 206] on p "Chicken marinated and grilled over charcoal, available in half portions." at bounding box center [509, 216] width 160 height 21
click at [611, 268] on icon "delete" at bounding box center [608, 272] width 6 height 8
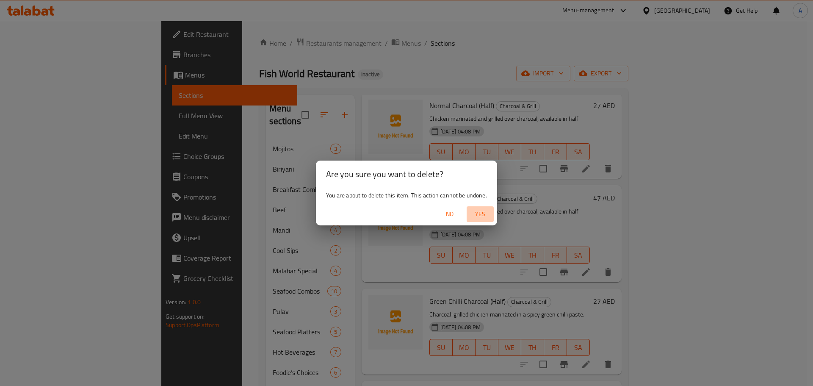
click at [488, 214] on span "Yes" at bounding box center [480, 214] width 20 height 11
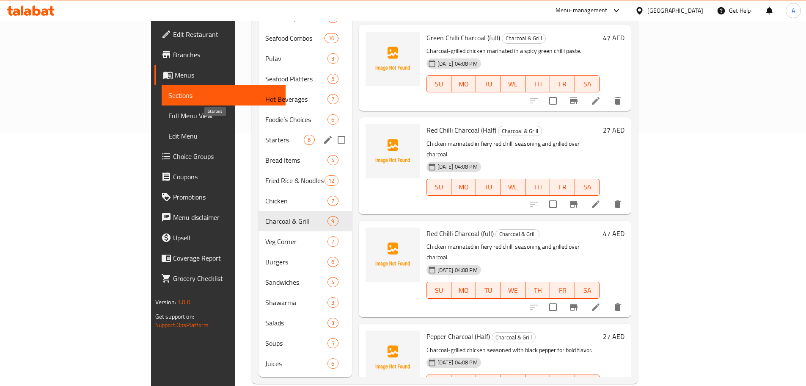
scroll to position [254, 0]
click at [259, 275] on div "Sandwiches 4" at bounding box center [305, 280] width 93 height 20
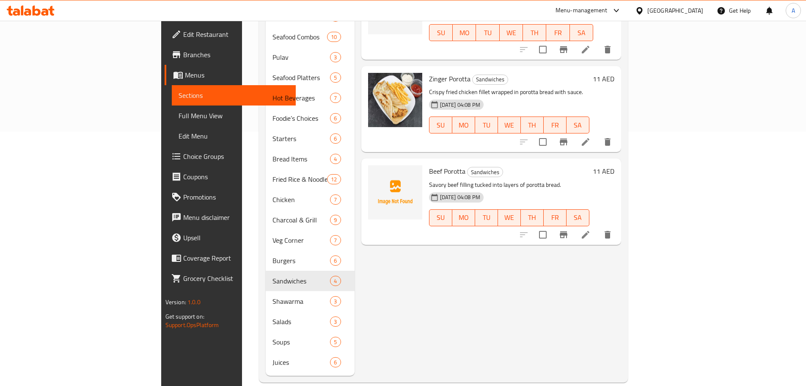
click at [540, 190] on div "28-09-2025 04:08 PM SU MO TU WE TH FR SA" at bounding box center [509, 212] width 167 height 46
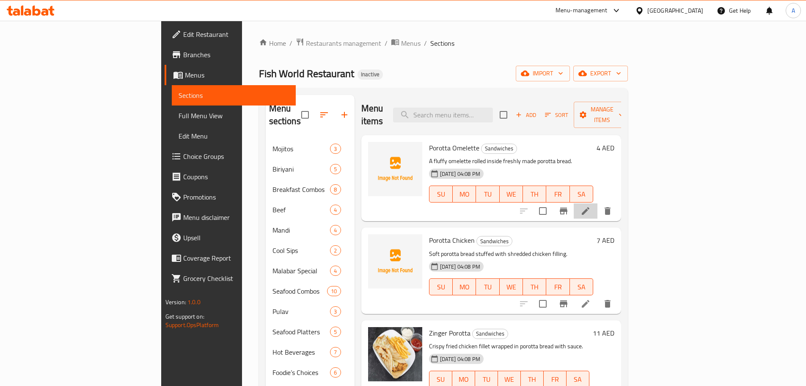
click at [591, 206] on icon at bounding box center [586, 211] width 10 height 10
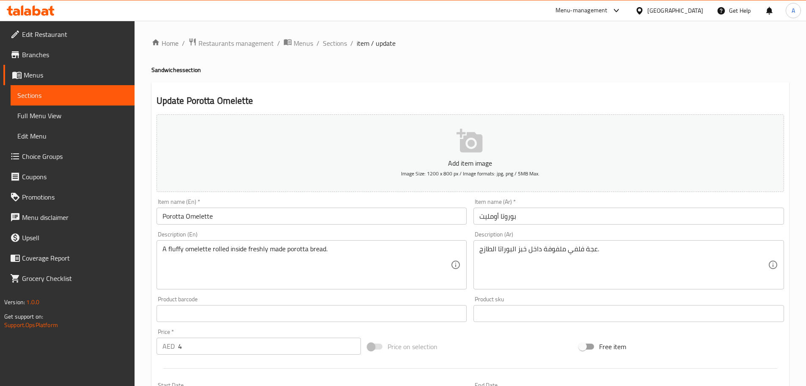
click at [588, 248] on textarea "عجة فلفي ملفوفة داخل خبز البوراتا الطازج." at bounding box center [624, 265] width 289 height 40
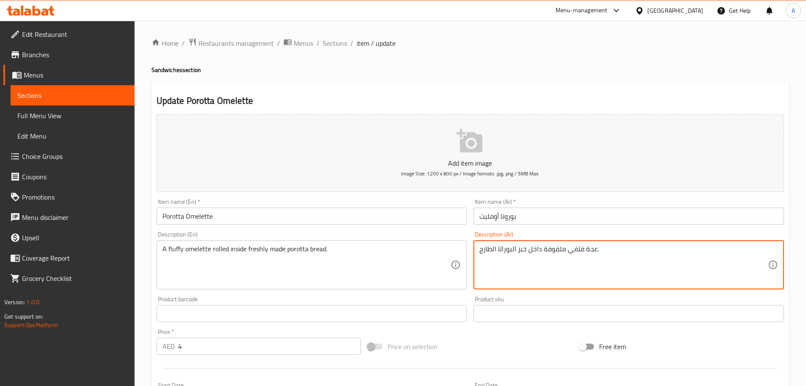
paste textarea "ومليت"
click at [578, 248] on textarea "أومليت فلفي ملفوفة داخل خبز البوراتا الطازج." at bounding box center [624, 265] width 289 height 40
type textarea "أومليت فلافي ملفوفة داخل خبز البوراتا الطازج."
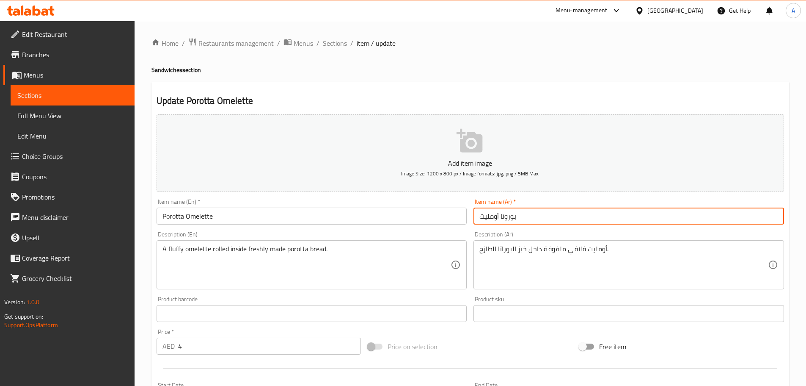
click at [541, 217] on input "بوروتا أومليت" at bounding box center [629, 215] width 311 height 17
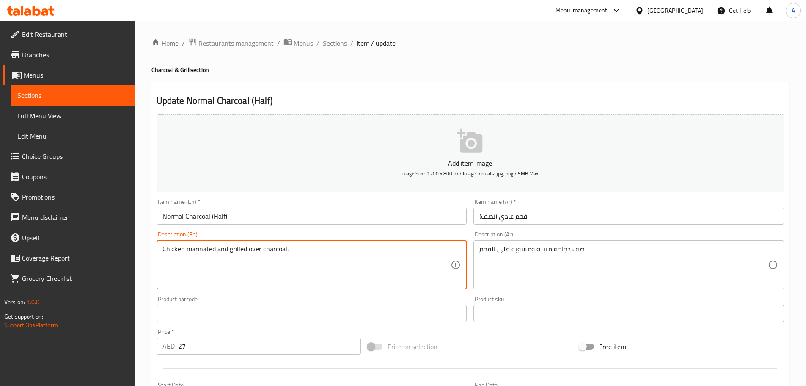
type textarea "Chicken marinated and grilled over charcoal."
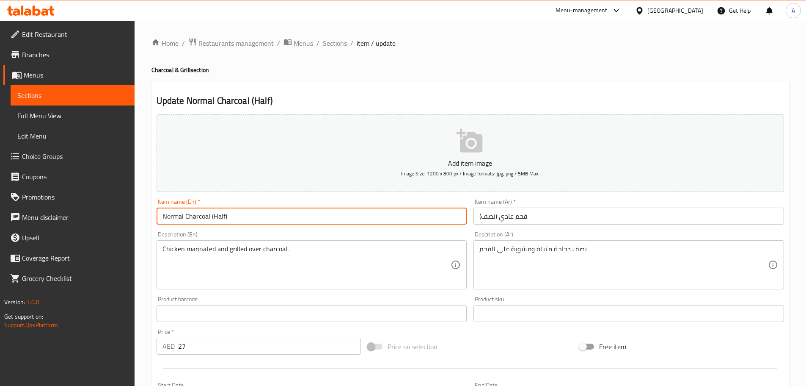
click at [274, 218] on input "Normal Charcoal (Half)" at bounding box center [312, 215] width 311 height 17
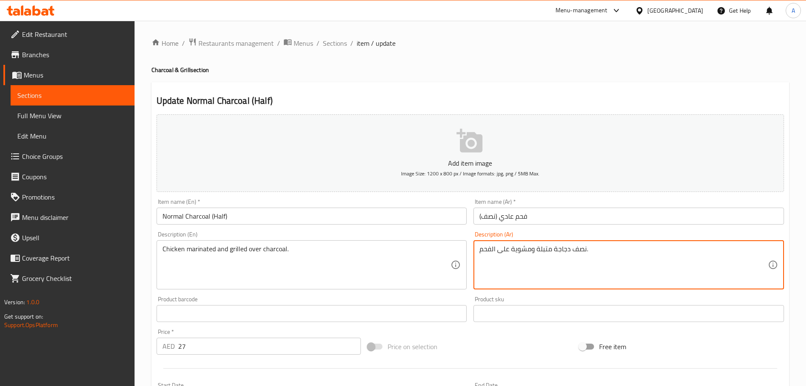
type textarea "نصف دجاجة متبلة ومشوية على الفحم."
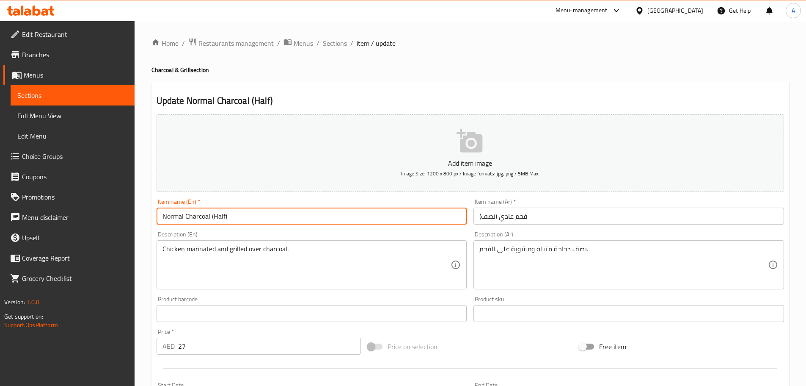
click at [403, 220] on input "Normal Charcoal (Half)" at bounding box center [312, 215] width 311 height 17
click at [337, 41] on span "Sections" at bounding box center [335, 43] width 24 height 10
